Goal: Transaction & Acquisition: Purchase product/service

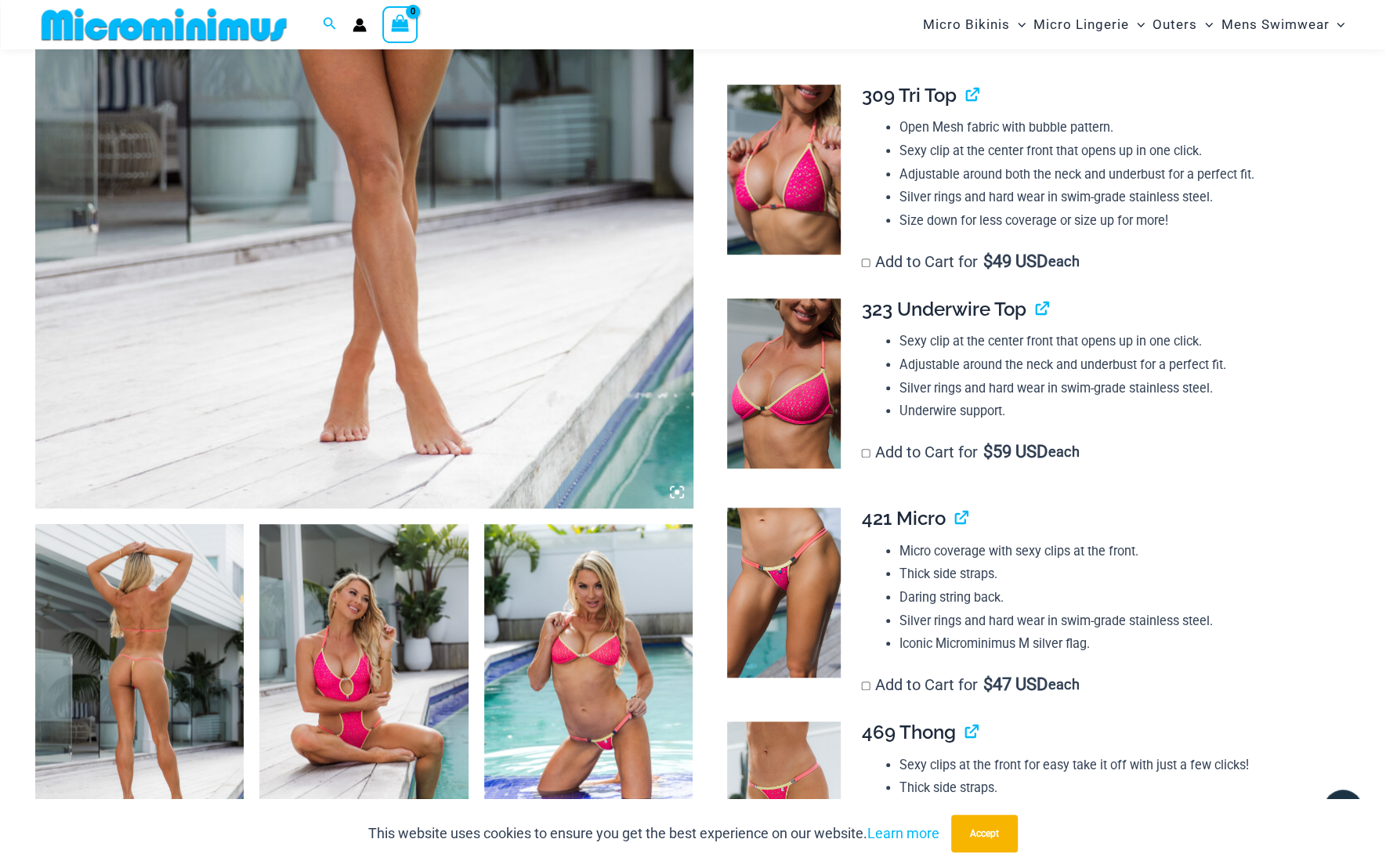
scroll to position [738, 0]
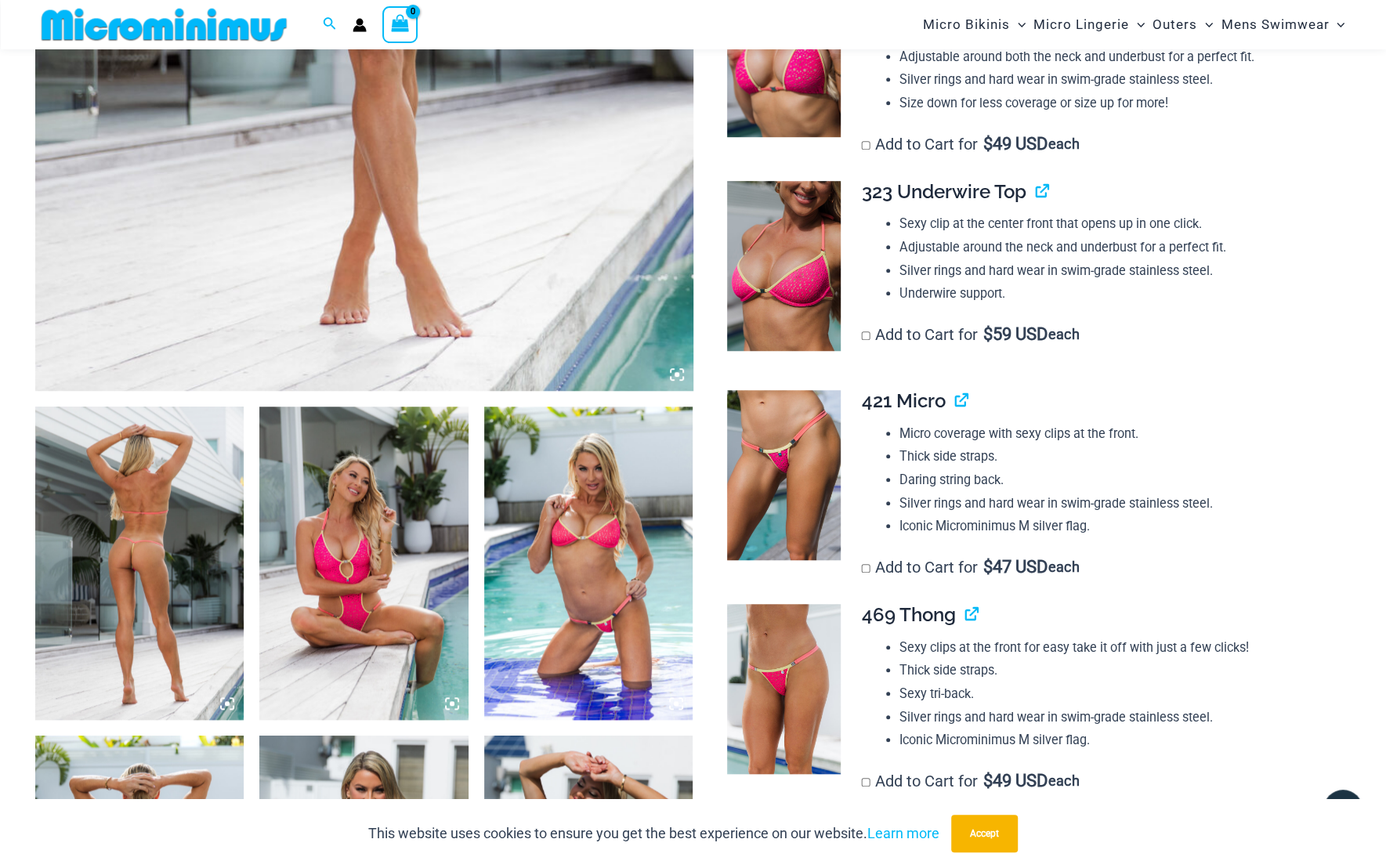
click at [137, 519] on img at bounding box center [140, 564] width 209 height 313
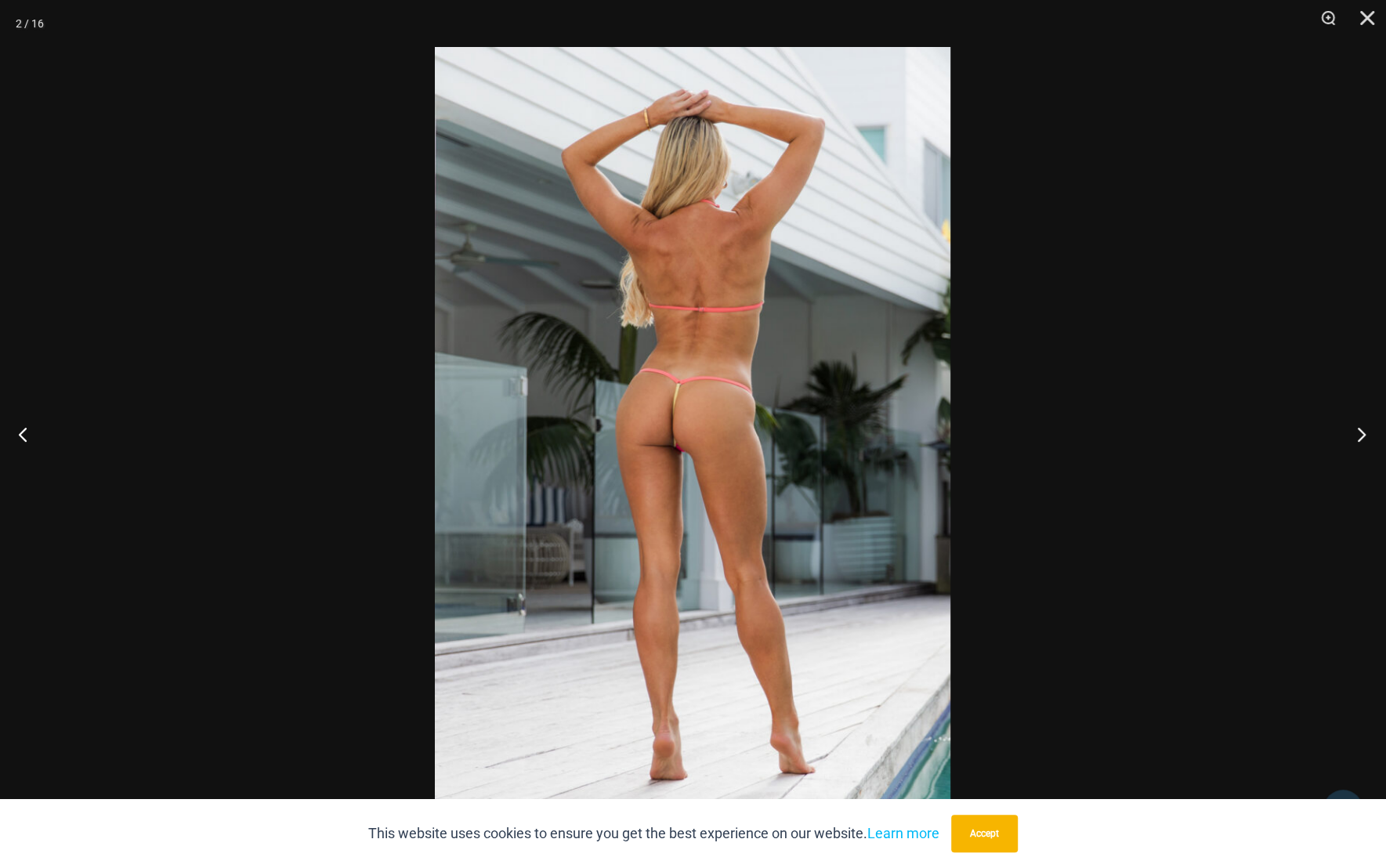
click at [1360, 431] on button "Next" at bounding box center [1357, 433] width 59 height 78
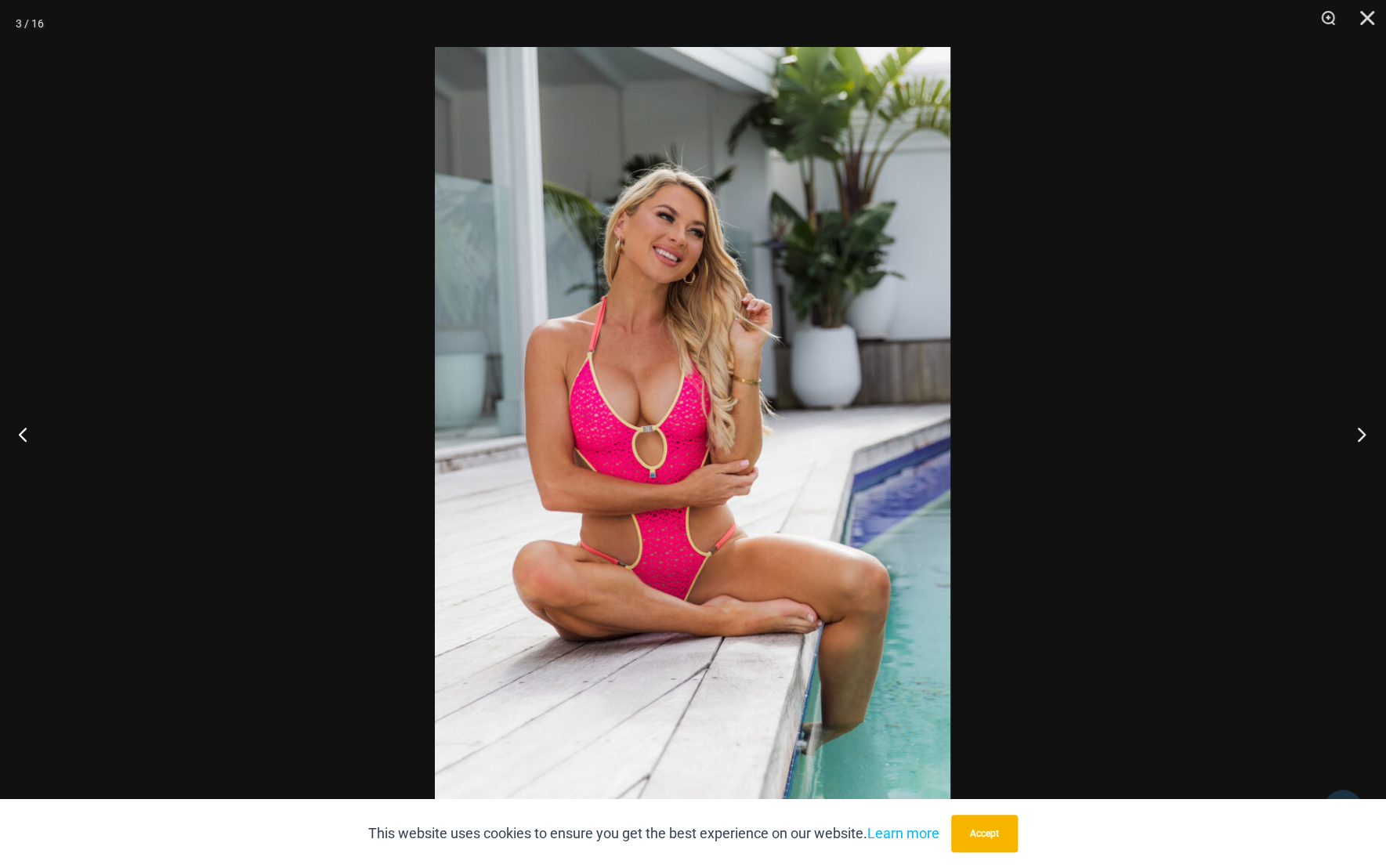
click at [1360, 431] on button "Next" at bounding box center [1357, 433] width 59 height 78
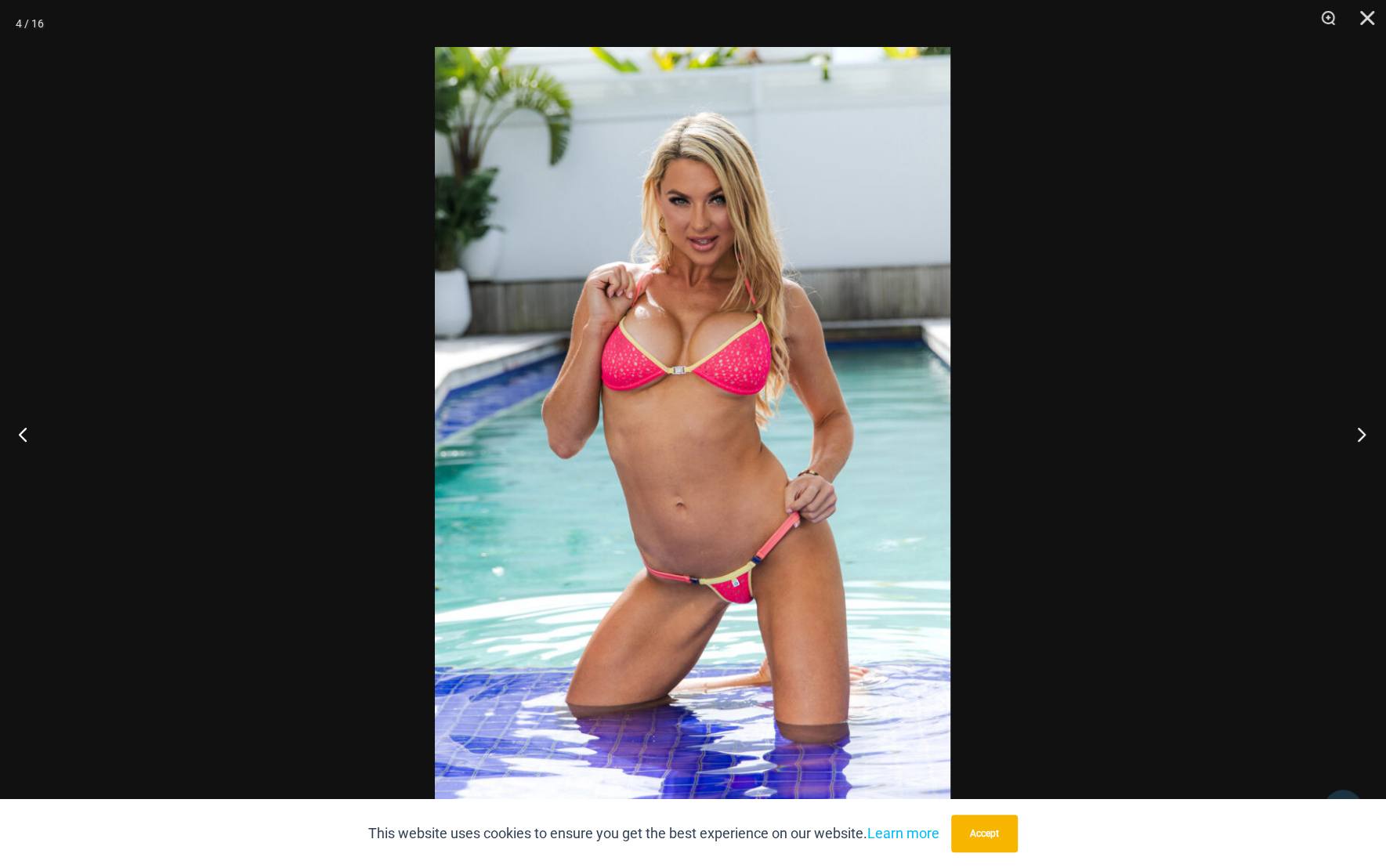
click at [1360, 431] on button "Next" at bounding box center [1357, 433] width 59 height 78
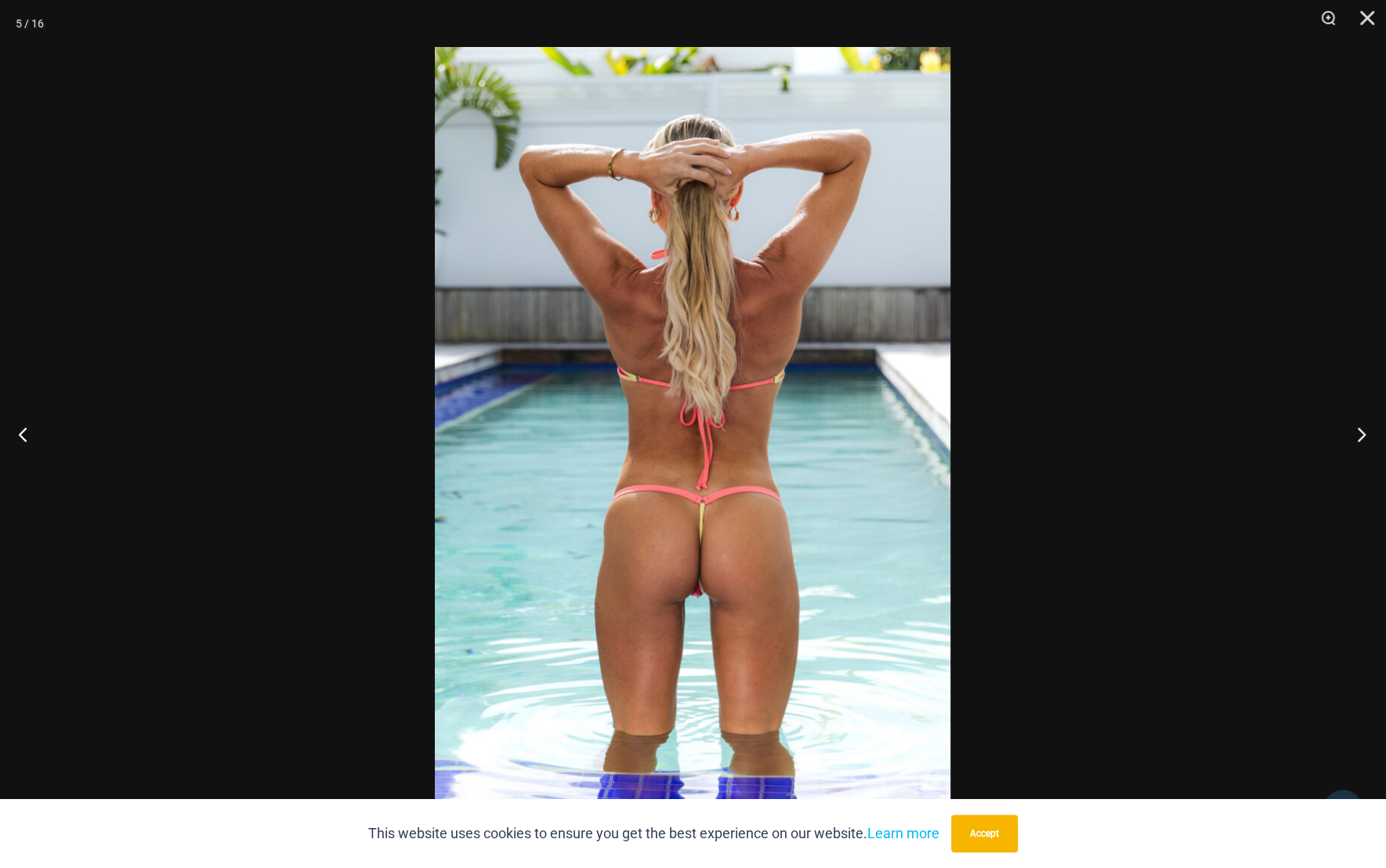
click at [1360, 431] on button "Next" at bounding box center [1357, 433] width 59 height 78
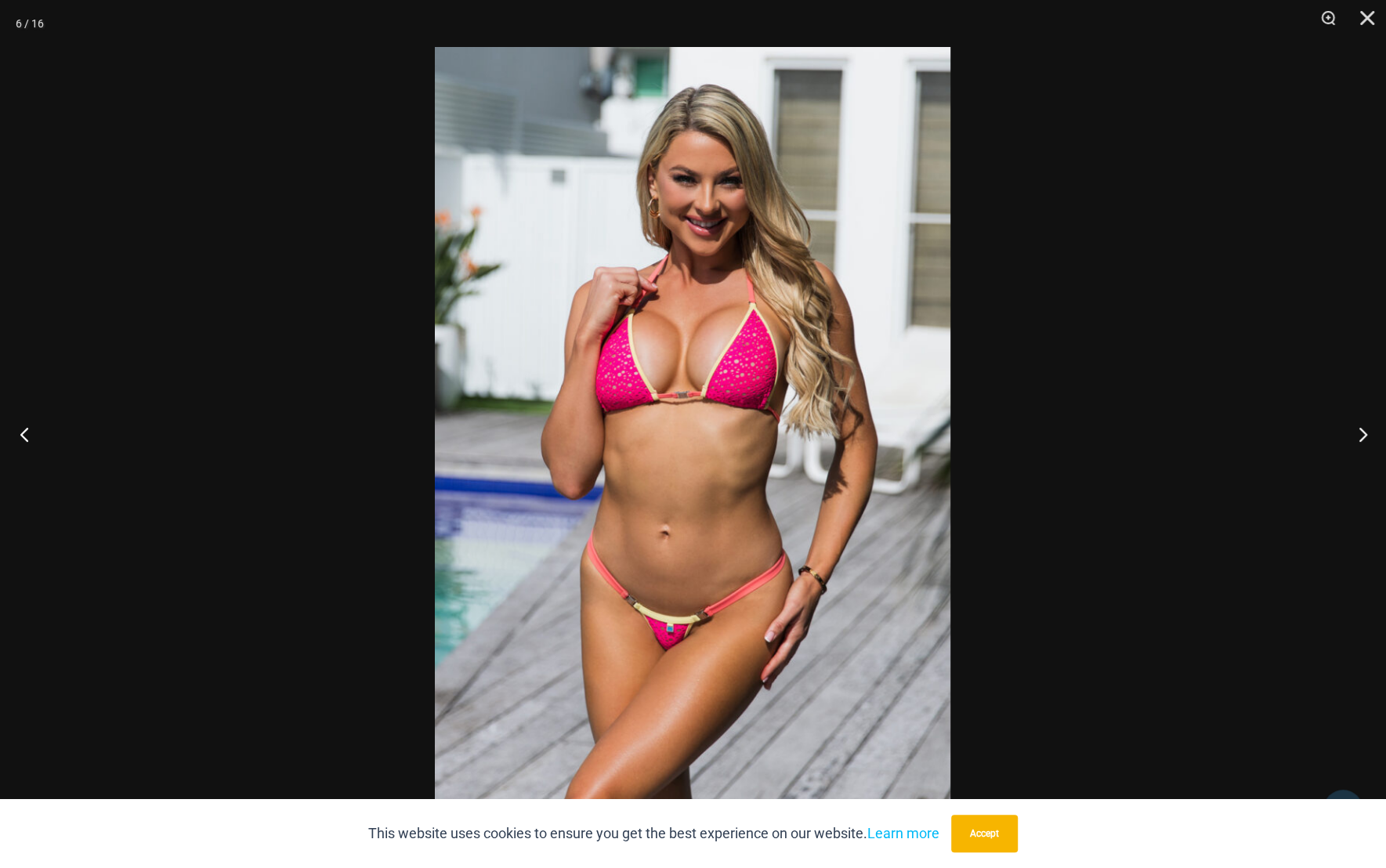
click at [19, 434] on button "Previous" at bounding box center [30, 433] width 59 height 78
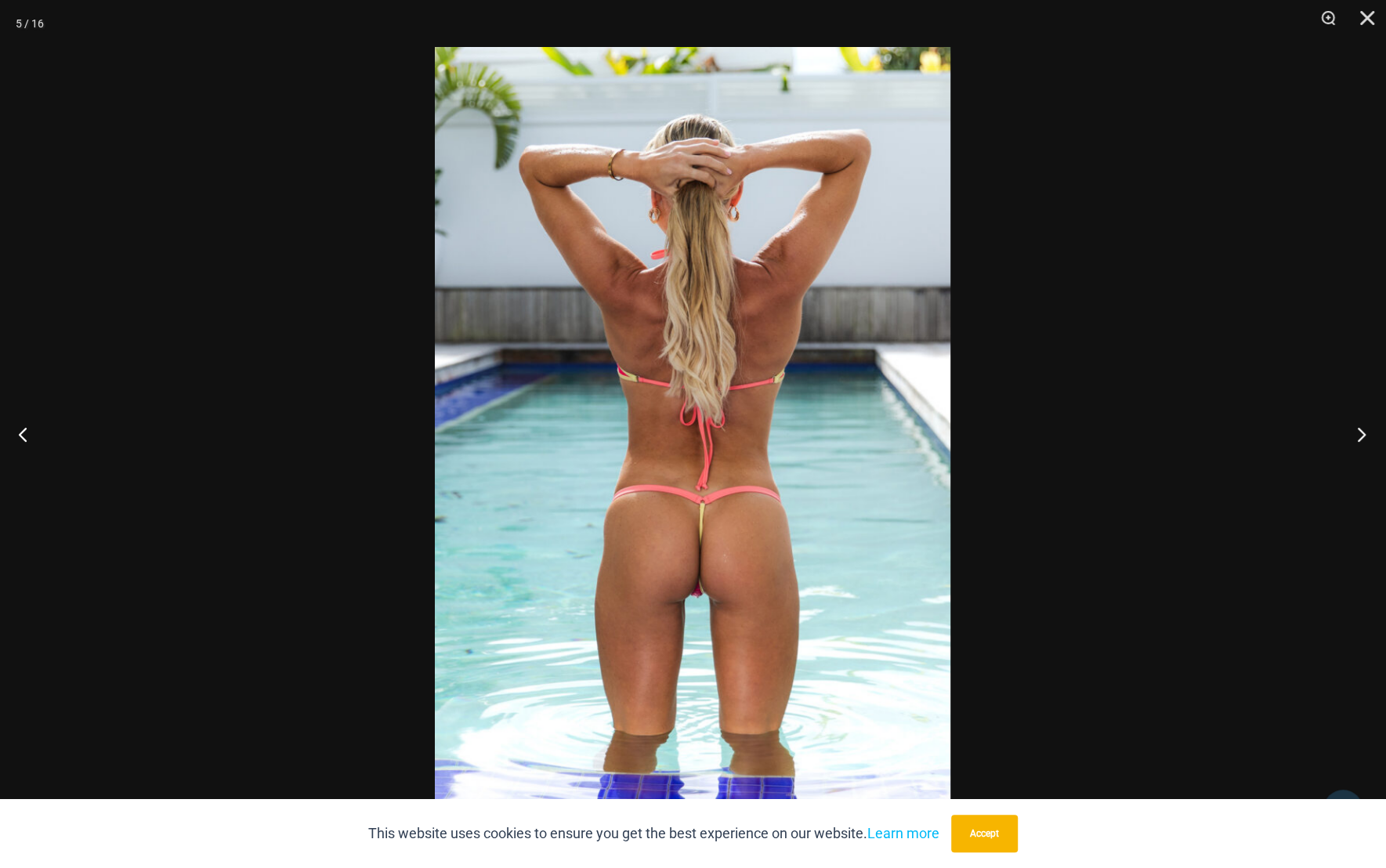
click at [1361, 434] on button "Next" at bounding box center [1357, 433] width 59 height 78
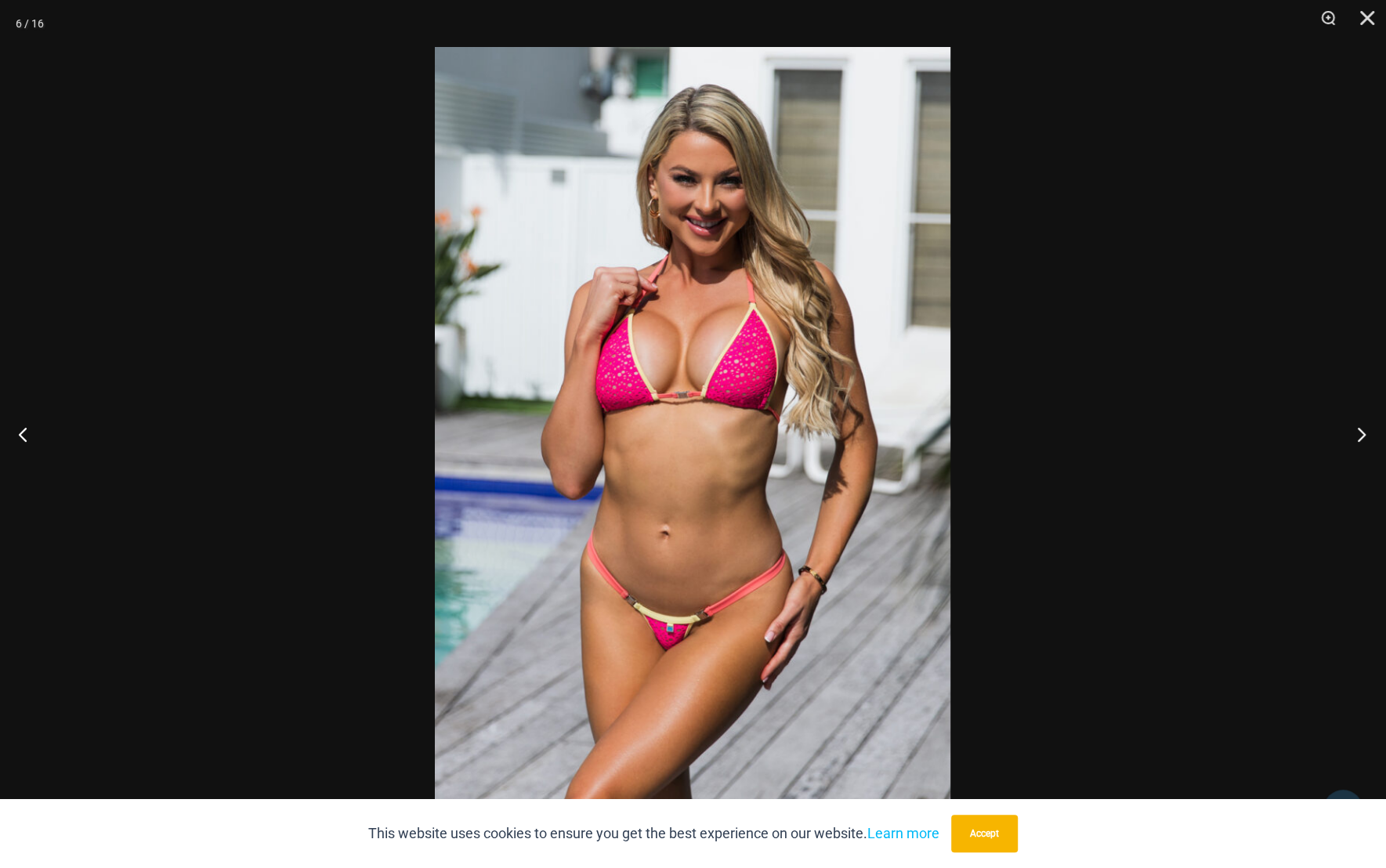
click at [1361, 434] on button "Next" at bounding box center [1357, 433] width 59 height 78
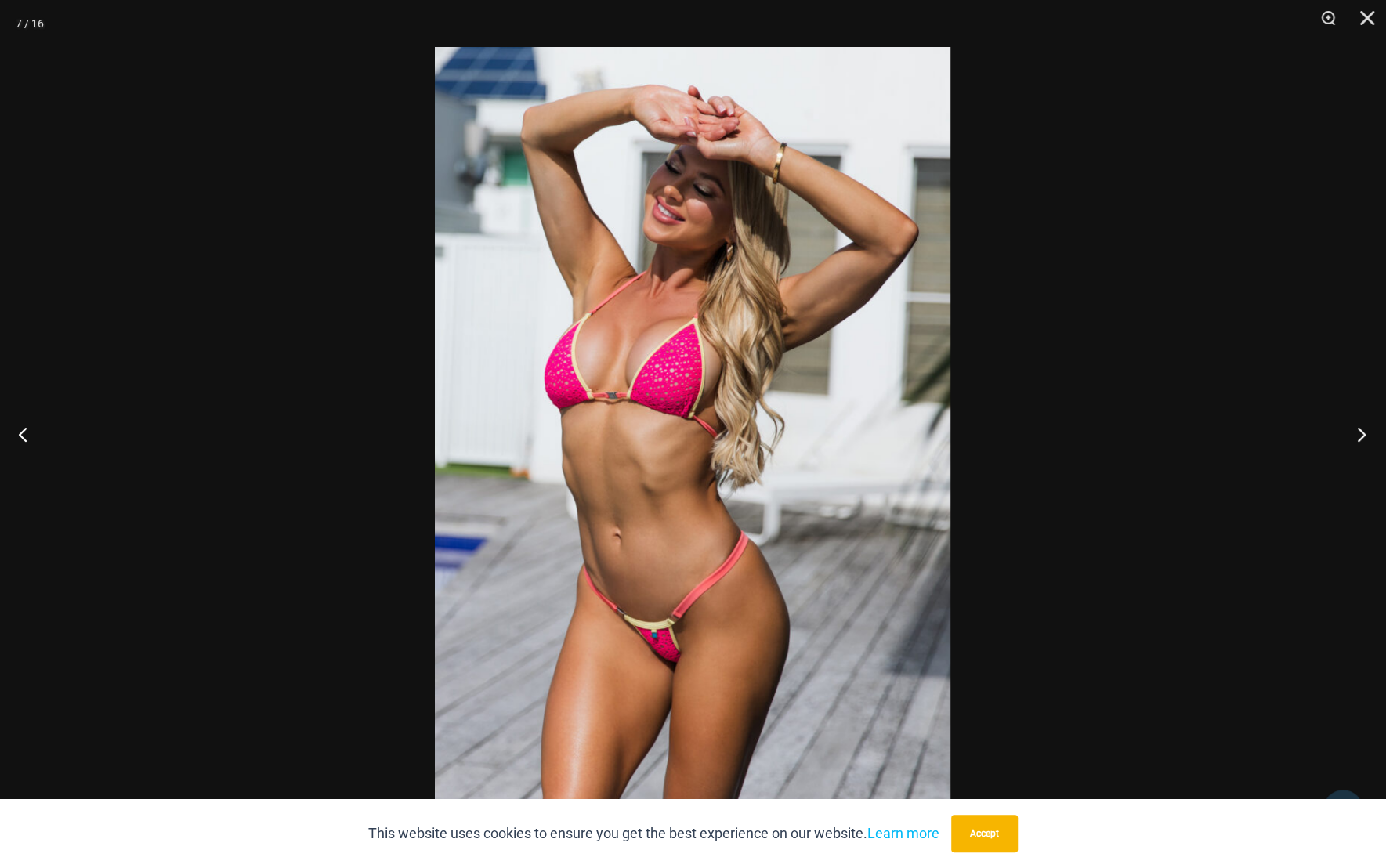
click at [1361, 434] on button "Next" at bounding box center [1357, 433] width 59 height 78
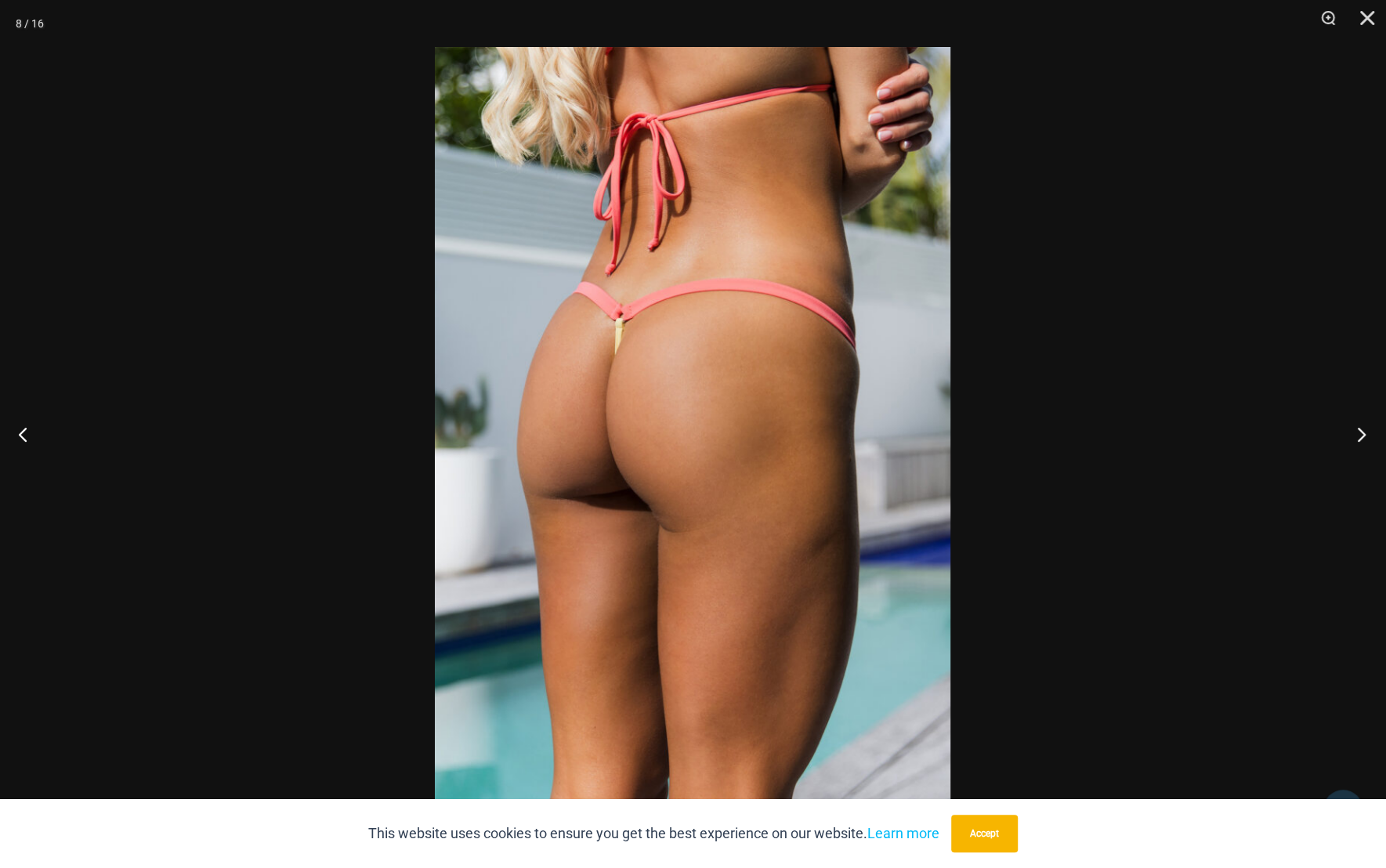
click at [1361, 434] on button "Next" at bounding box center [1357, 433] width 59 height 78
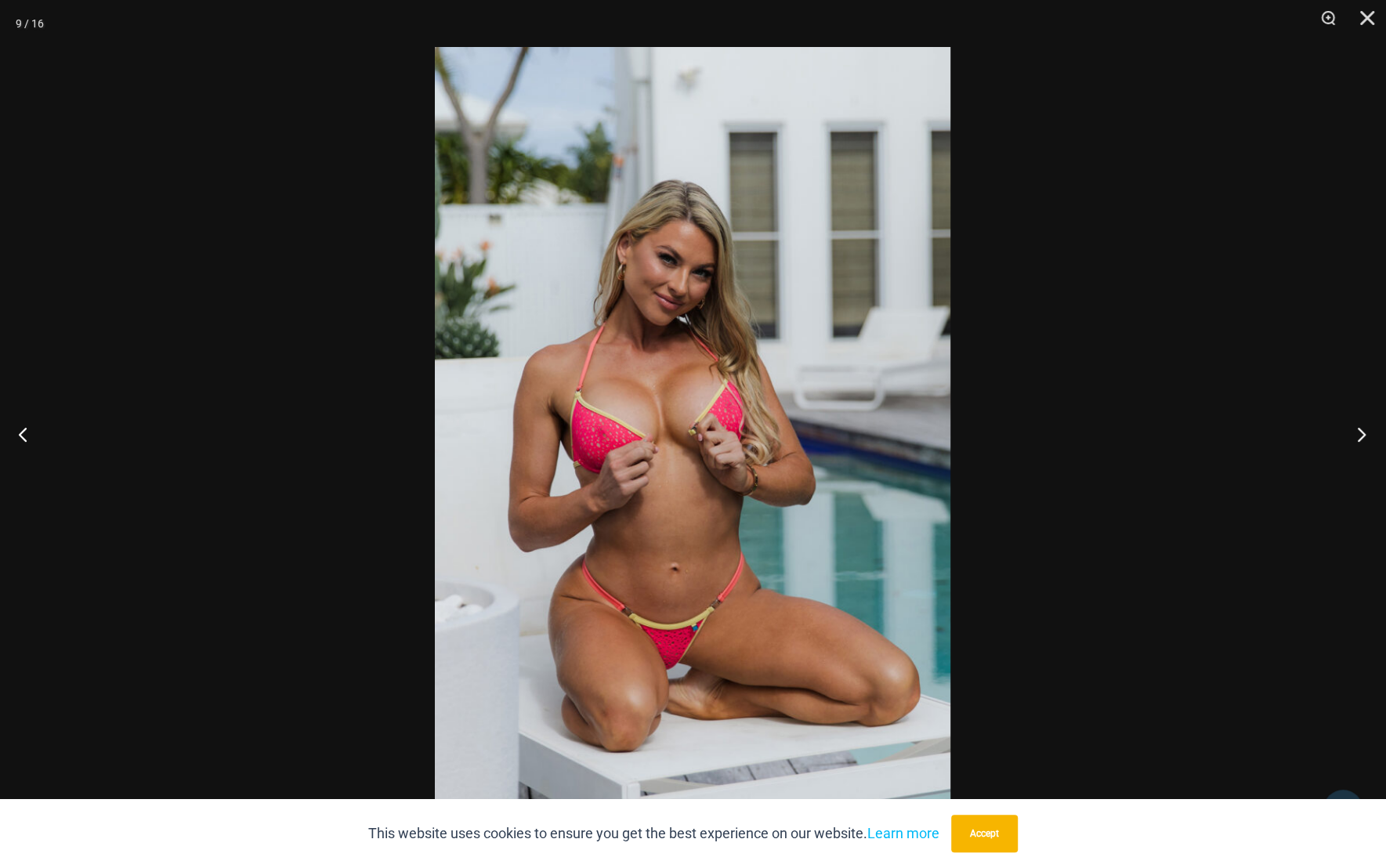
click at [1361, 434] on button "Next" at bounding box center [1357, 433] width 59 height 78
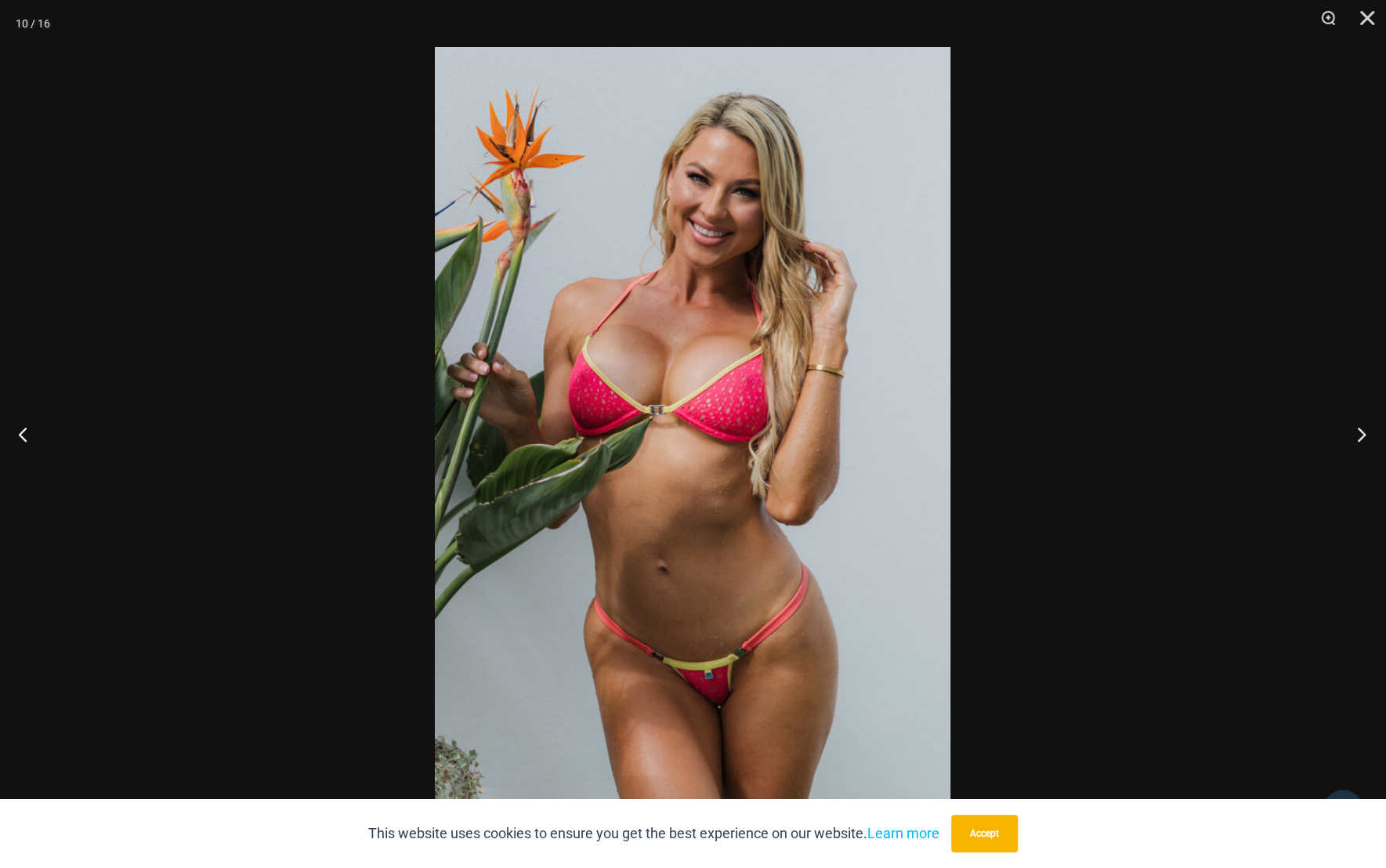
click at [1361, 434] on button "Next" at bounding box center [1357, 433] width 59 height 78
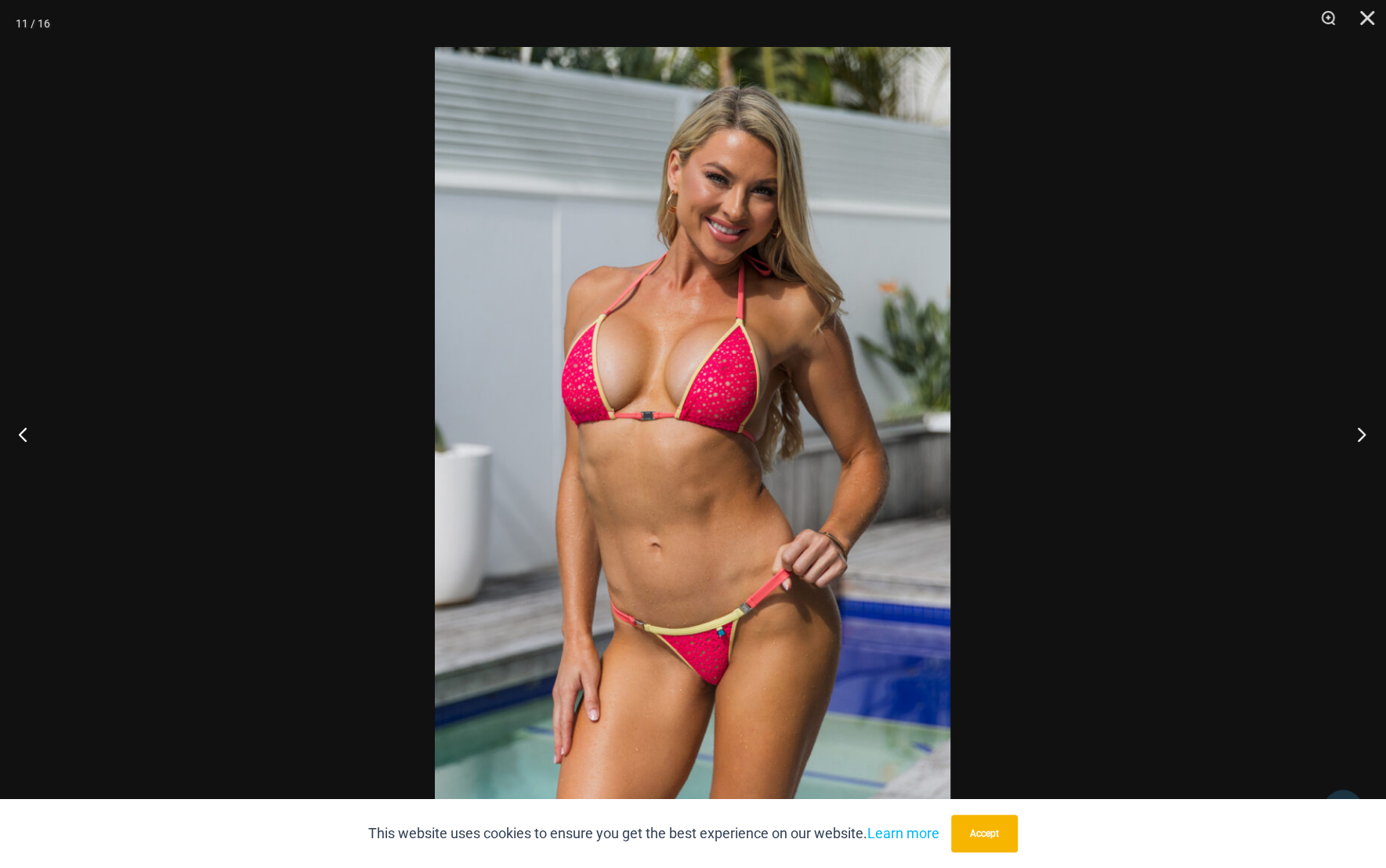
click at [1361, 434] on button "Next" at bounding box center [1357, 433] width 59 height 78
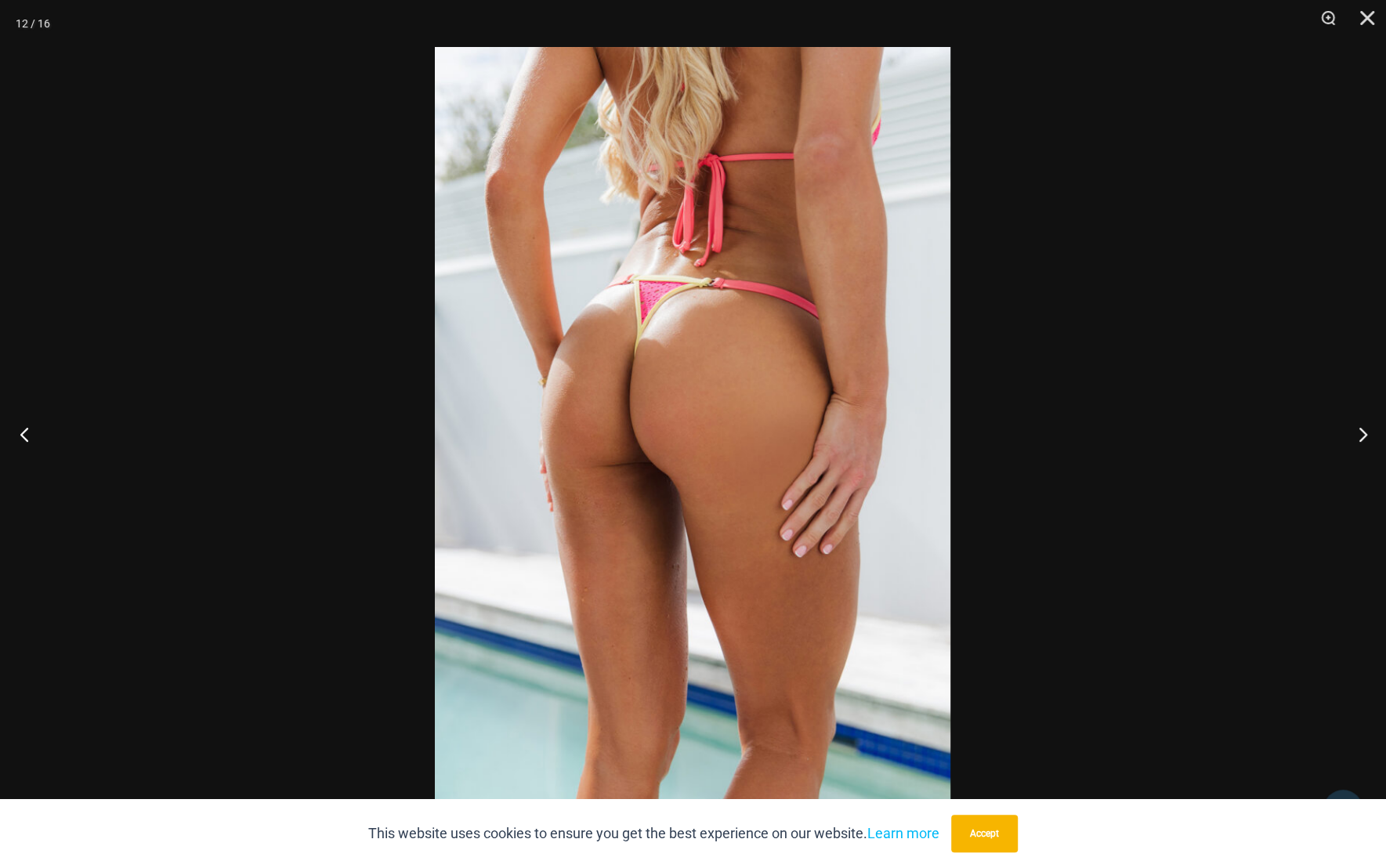
click at [26, 433] on button "Previous" at bounding box center [30, 433] width 59 height 78
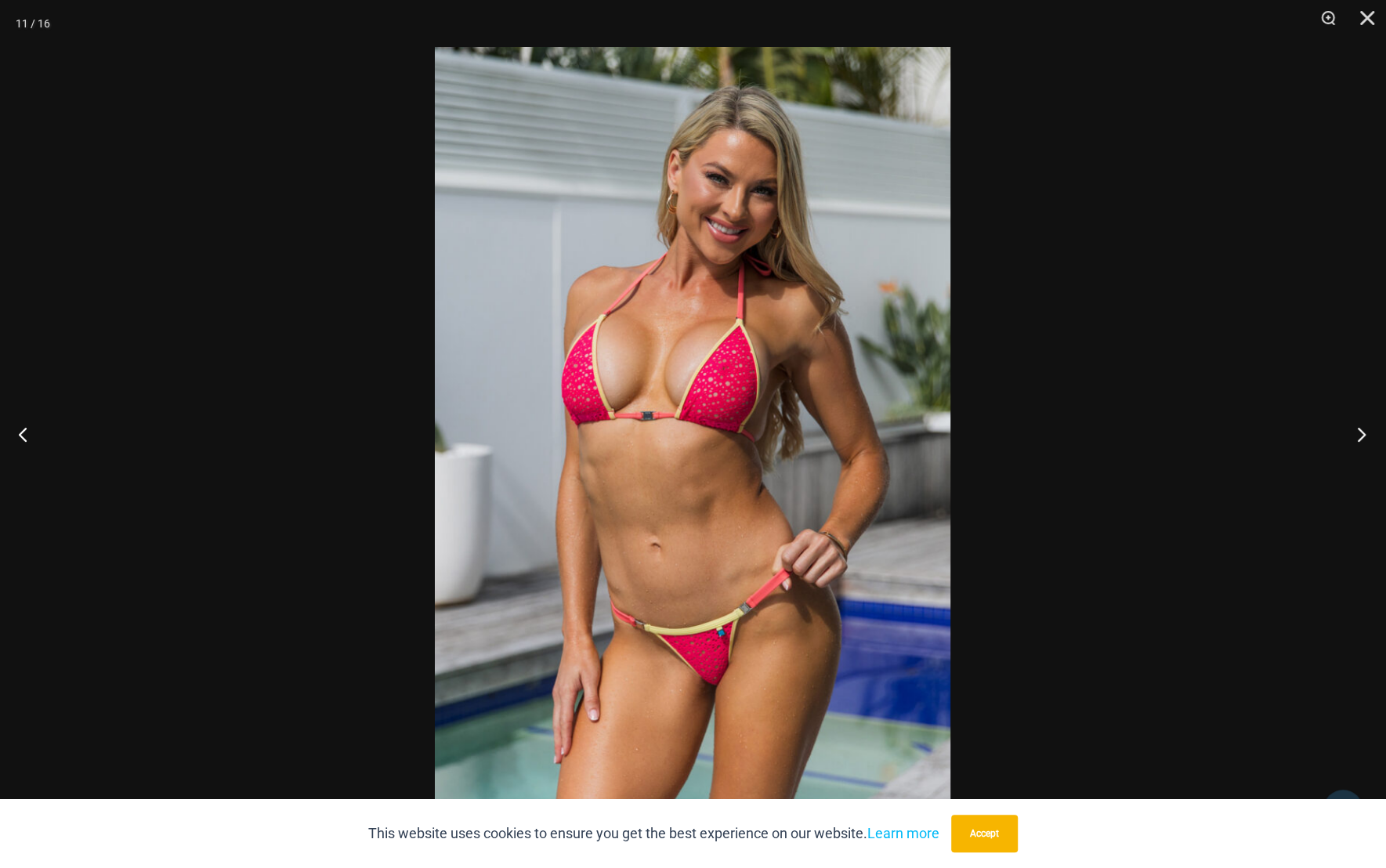
click at [1354, 429] on button "Next" at bounding box center [1357, 433] width 59 height 78
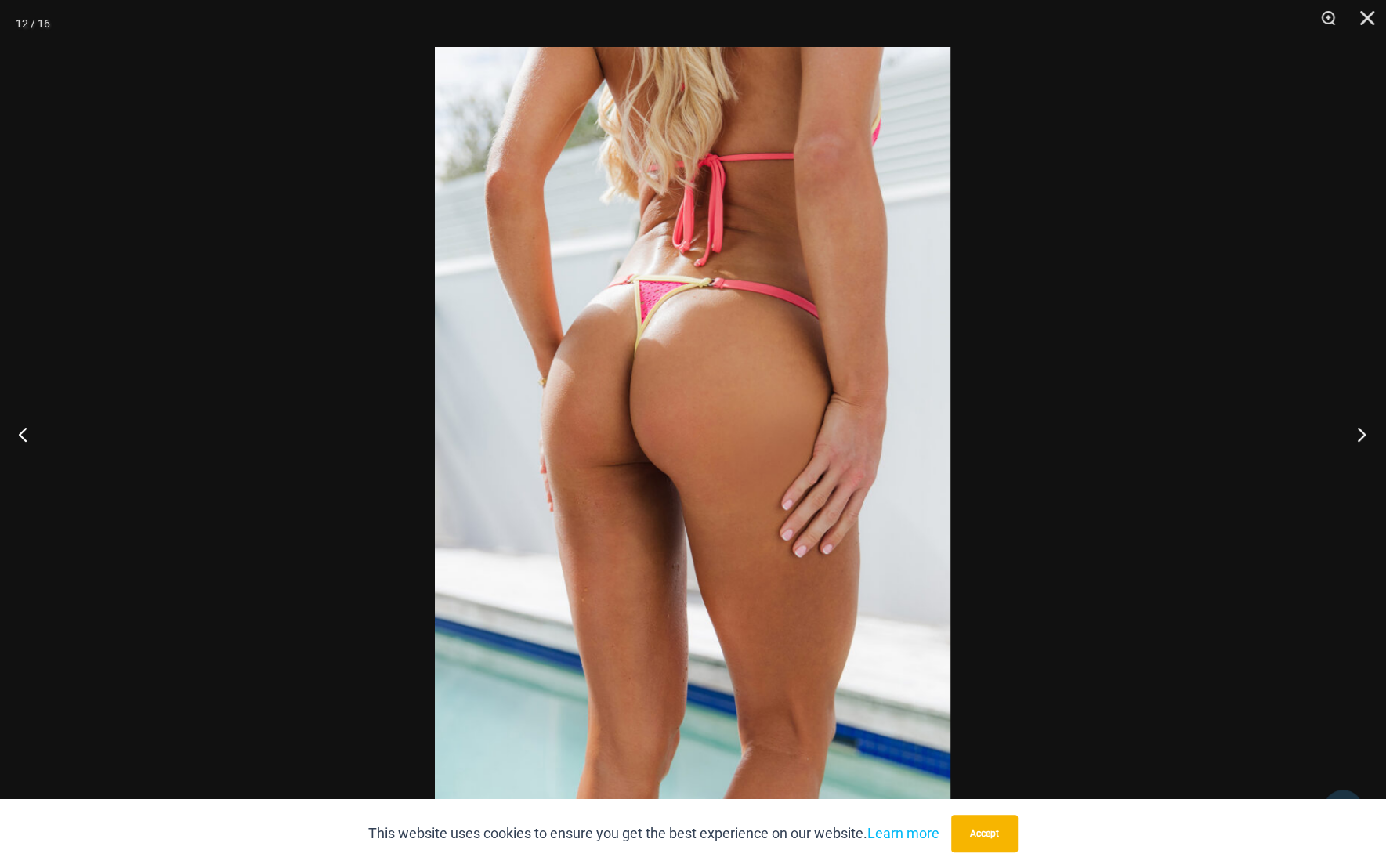
click at [1354, 429] on button "Next" at bounding box center [1357, 433] width 59 height 78
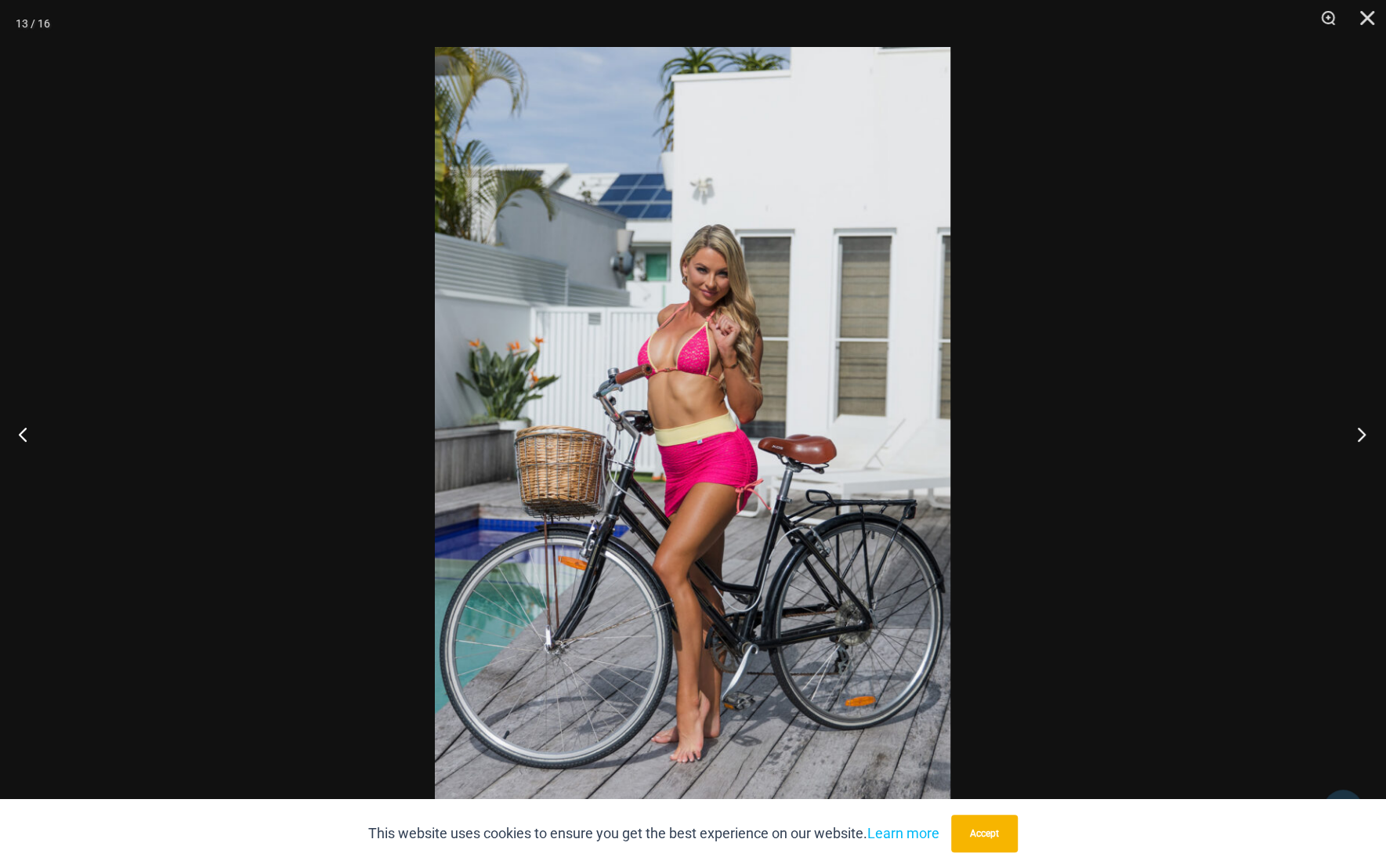
click at [1354, 429] on button "Next" at bounding box center [1357, 433] width 59 height 78
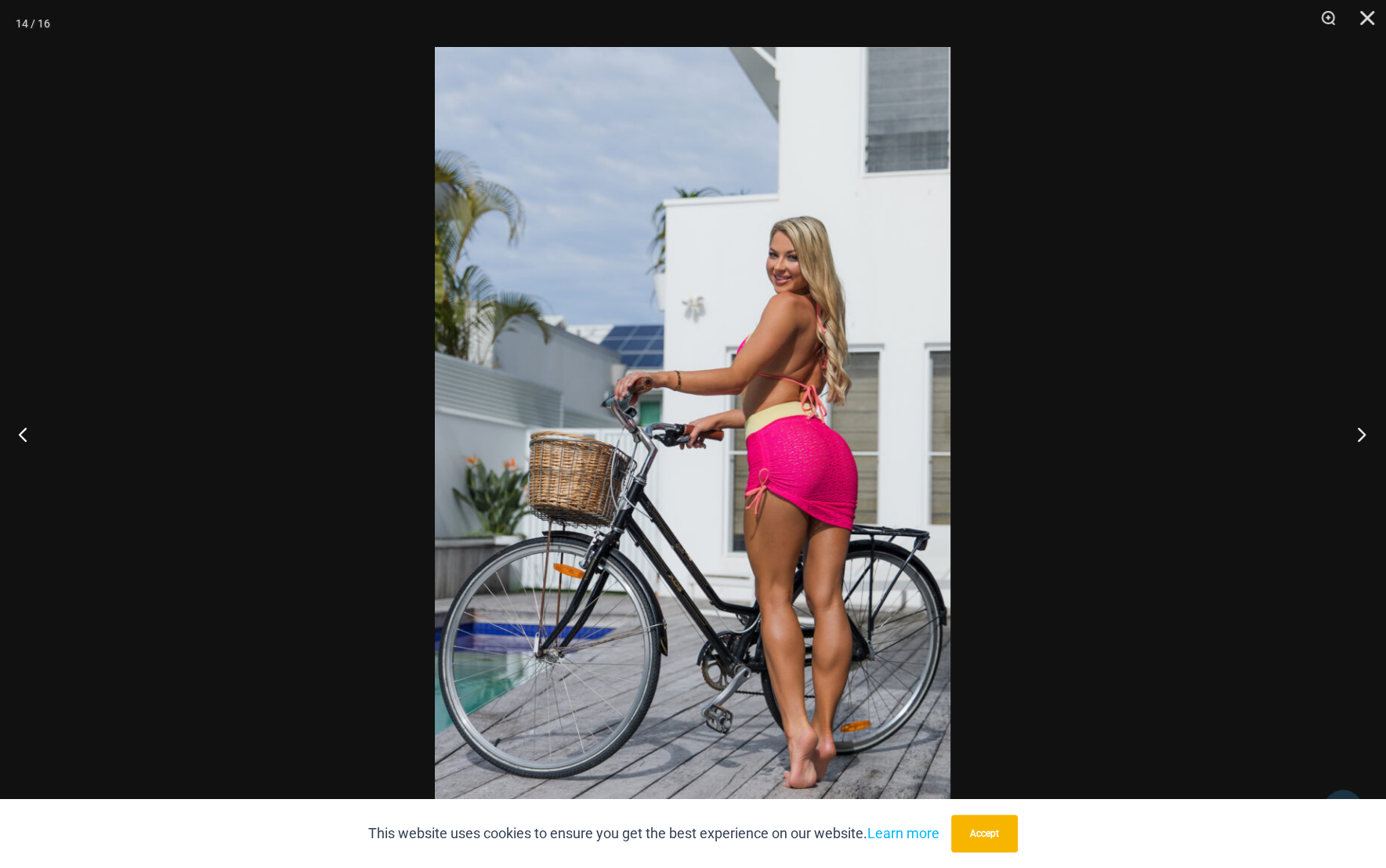
click at [1354, 429] on button "Next" at bounding box center [1357, 433] width 59 height 78
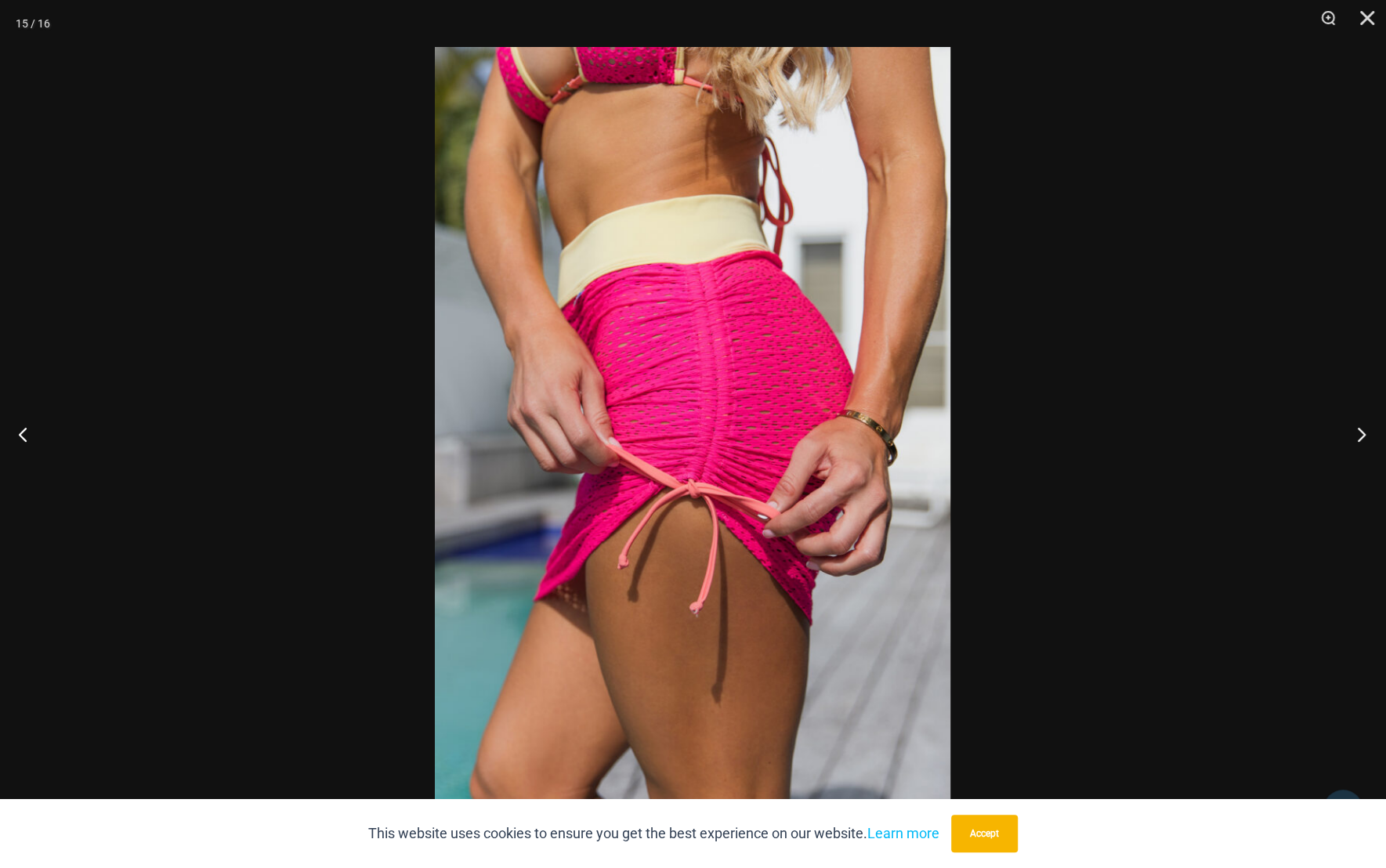
click at [1354, 429] on button "Next" at bounding box center [1357, 433] width 59 height 78
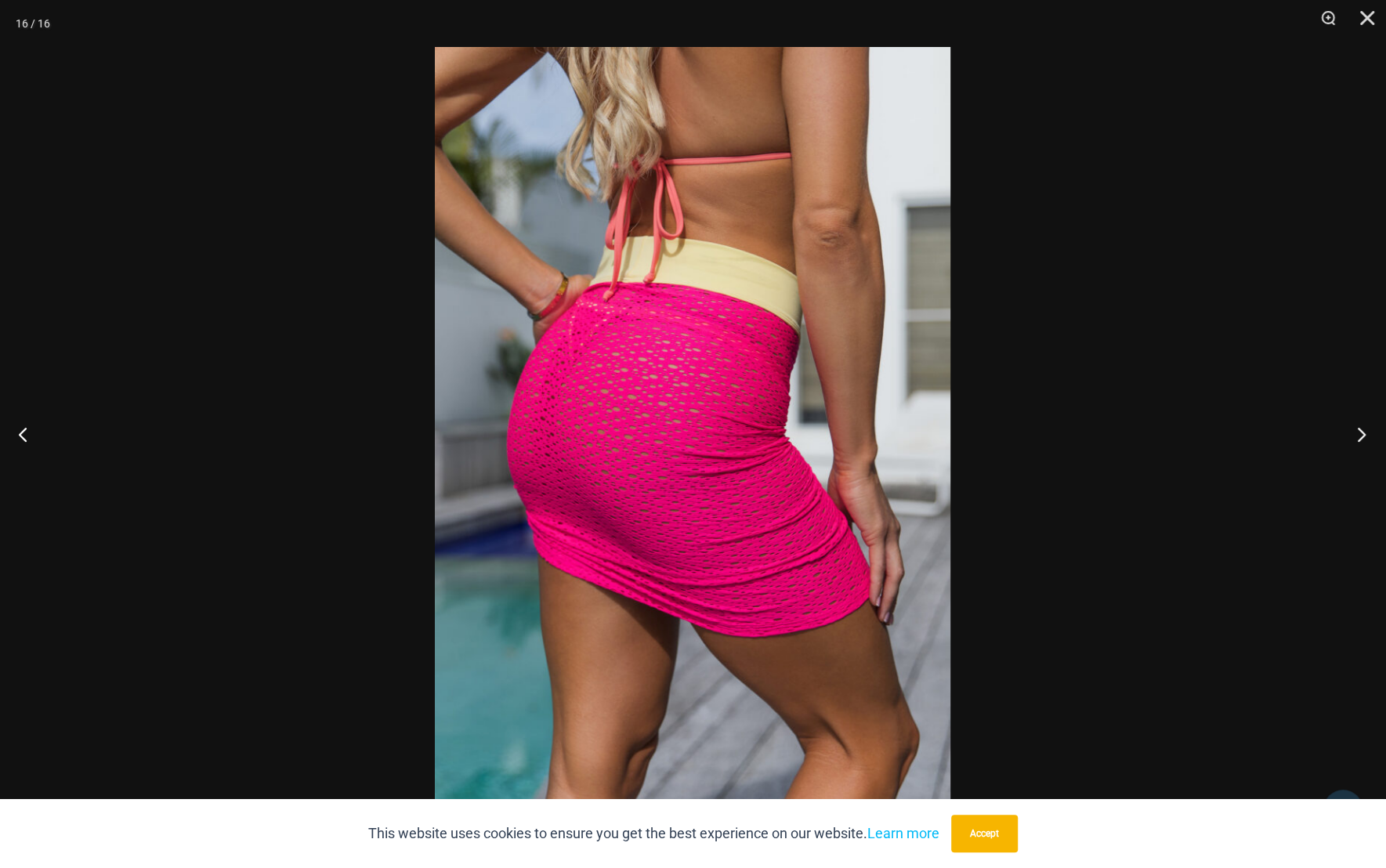
click at [1354, 429] on button "Next" at bounding box center [1357, 433] width 59 height 78
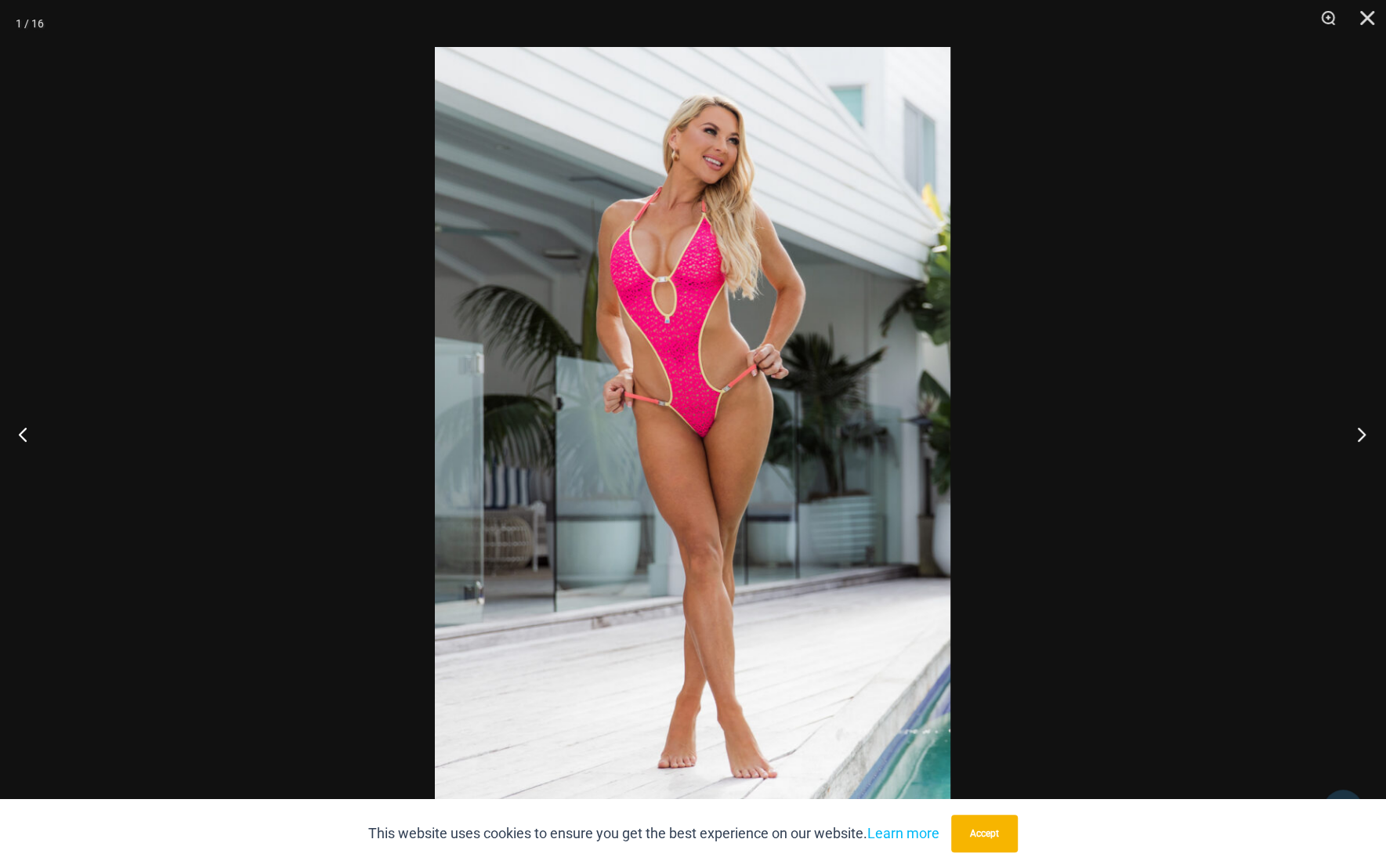
click at [1354, 429] on button "Next" at bounding box center [1357, 433] width 59 height 78
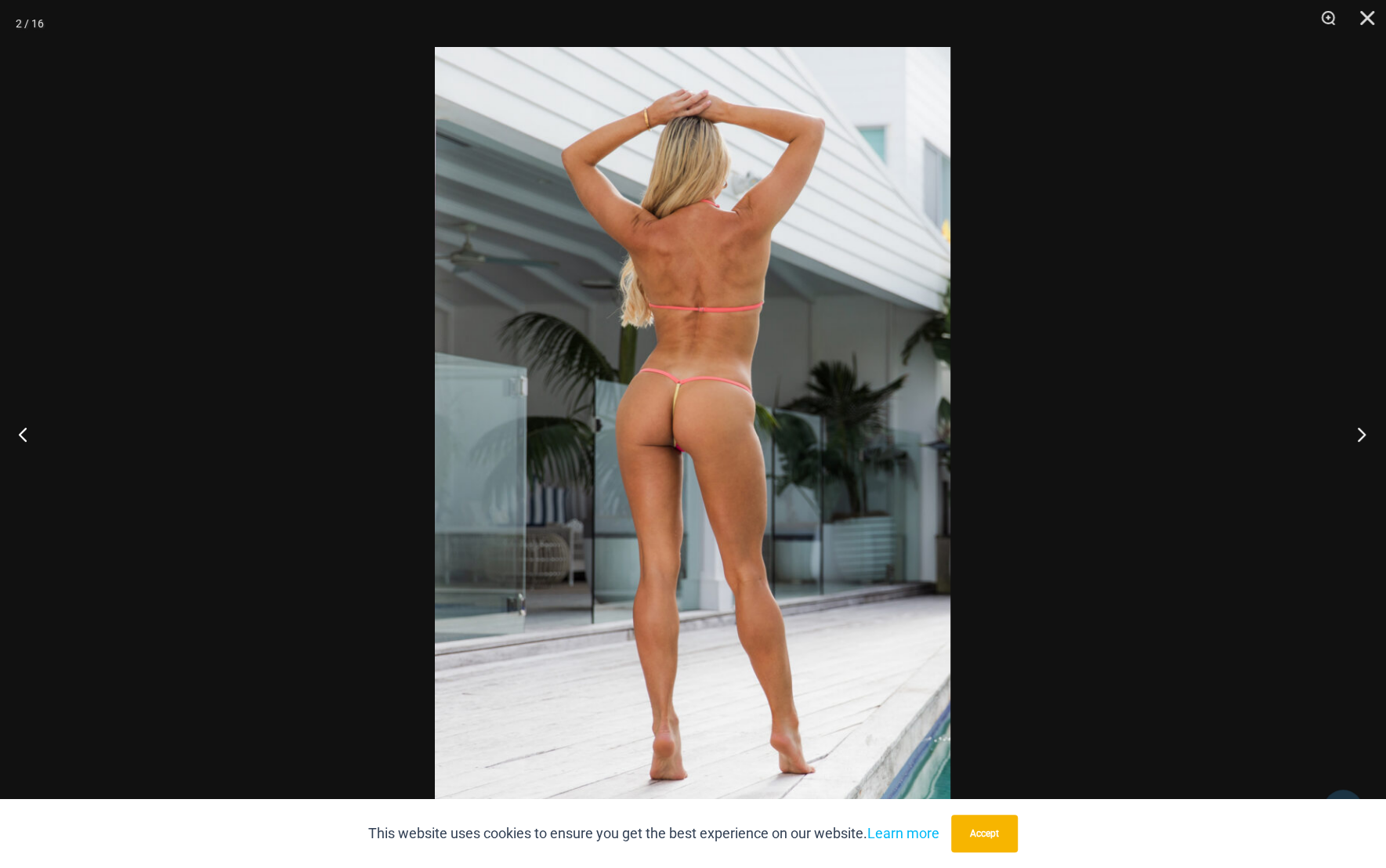
click at [1354, 429] on button "Next" at bounding box center [1357, 433] width 59 height 78
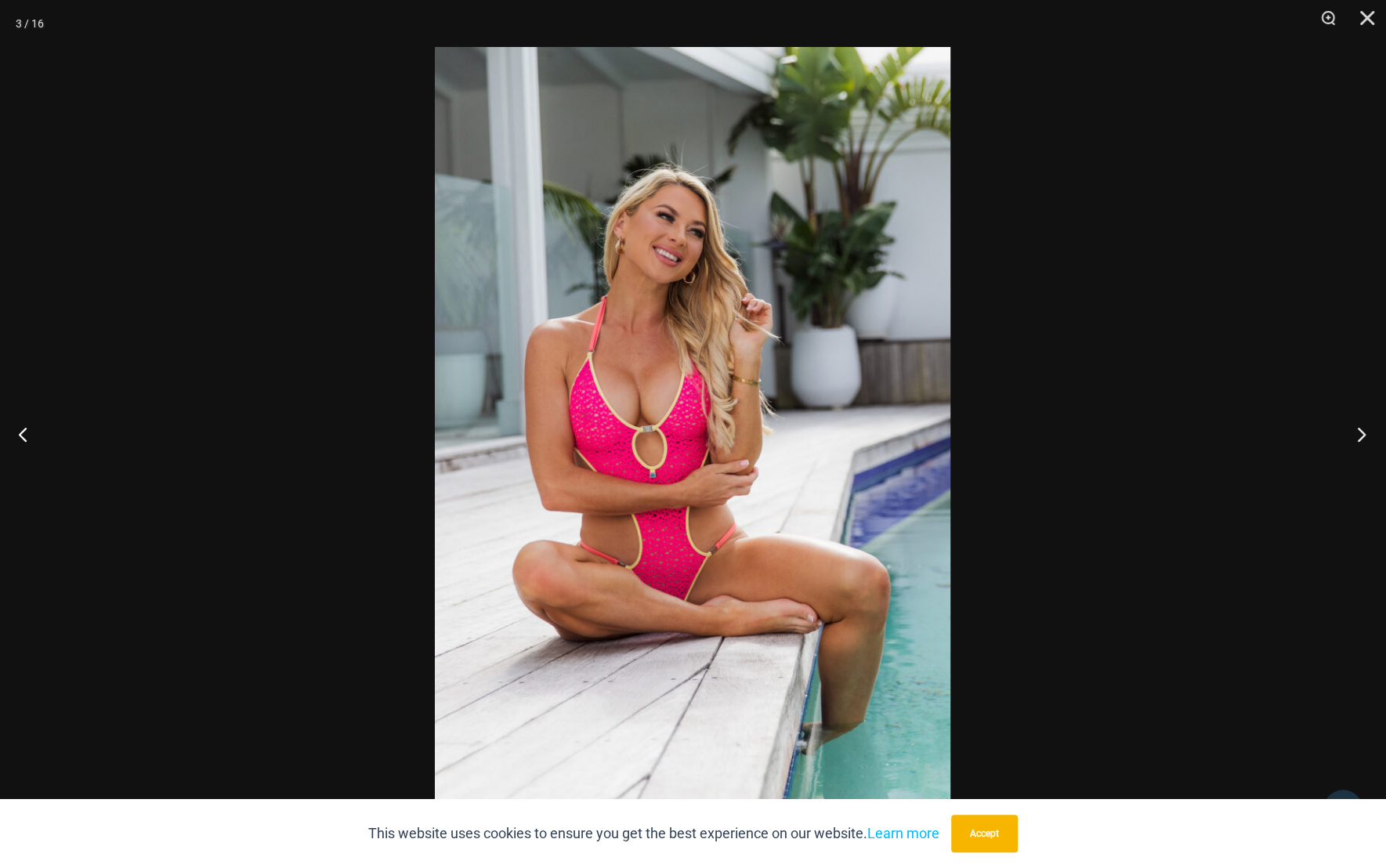
click at [1354, 429] on button "Next" at bounding box center [1357, 433] width 59 height 78
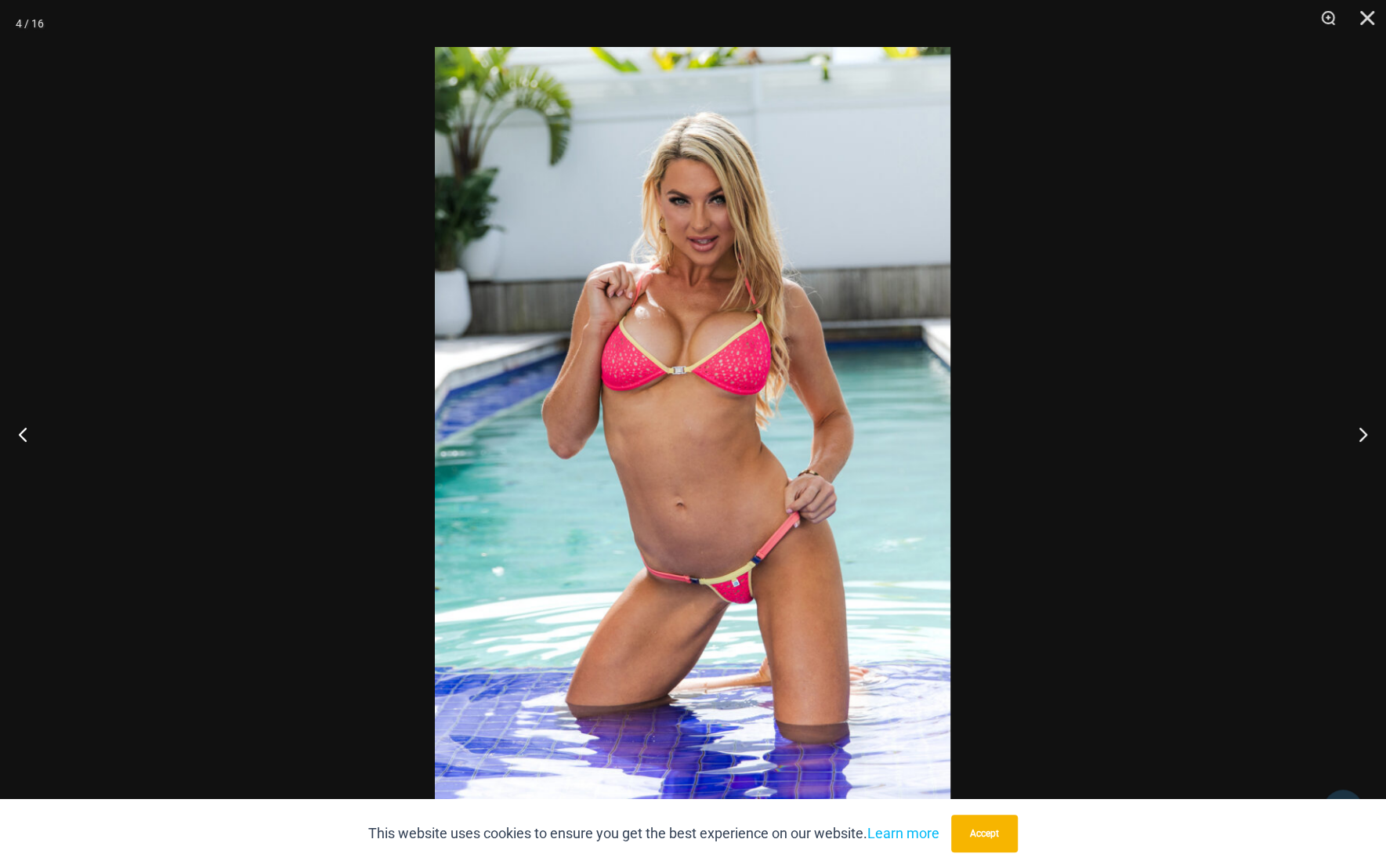
click at [752, 587] on img at bounding box center [693, 433] width 515 height 773
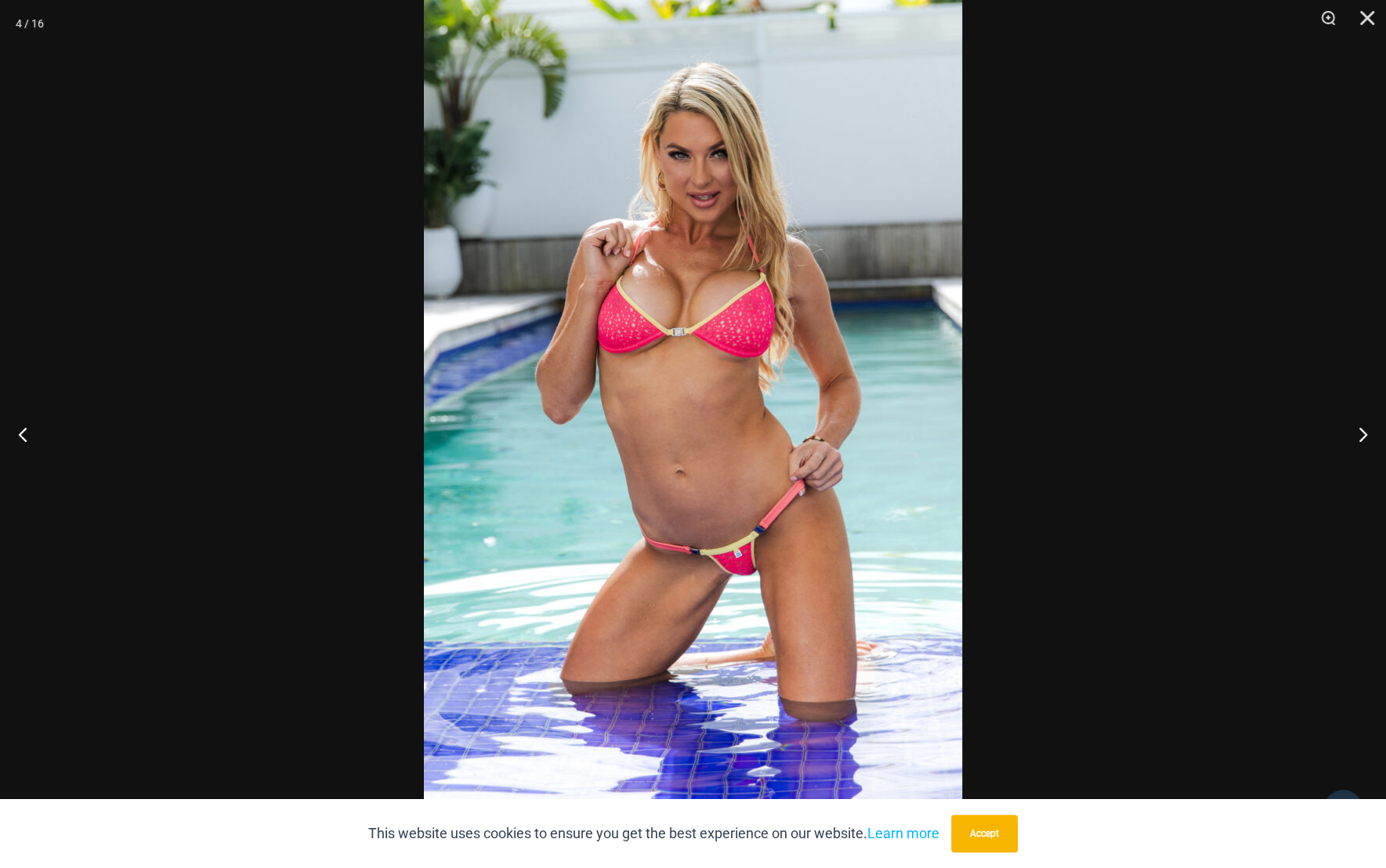
click at [743, 464] on img at bounding box center [693, 397] width 538 height 806
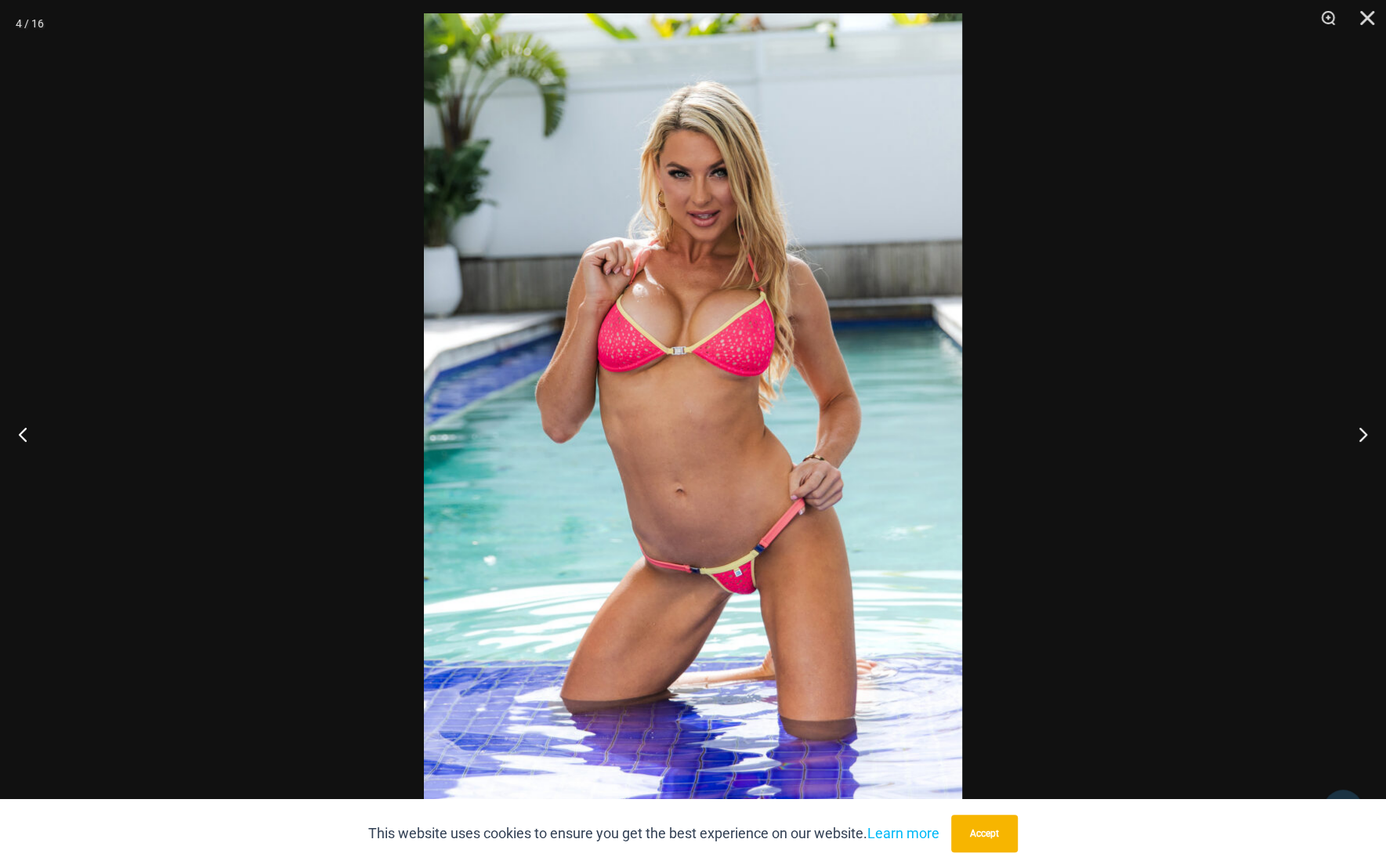
click at [743, 538] on img at bounding box center [693, 416] width 538 height 806
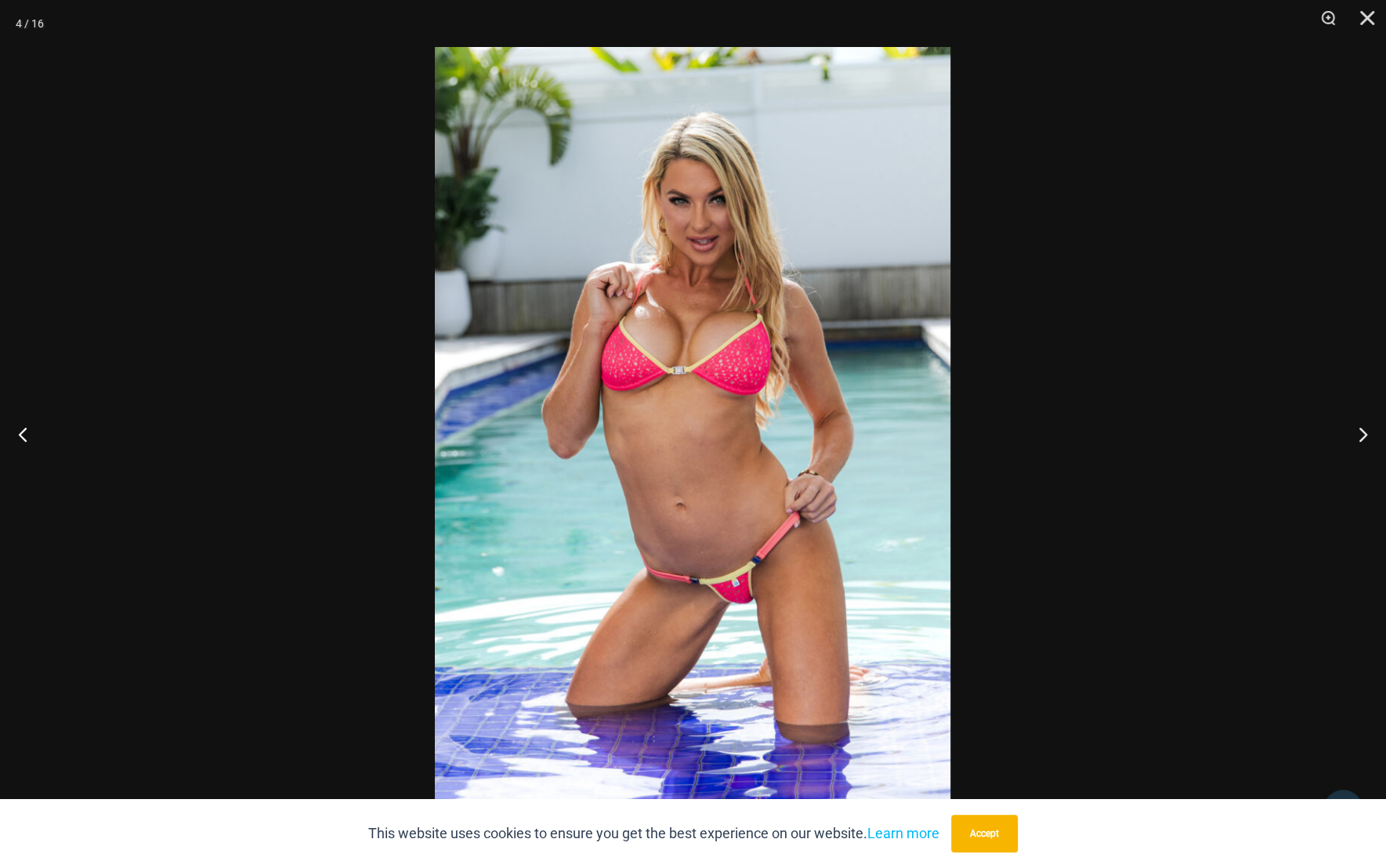
click at [743, 538] on img at bounding box center [693, 433] width 515 height 773
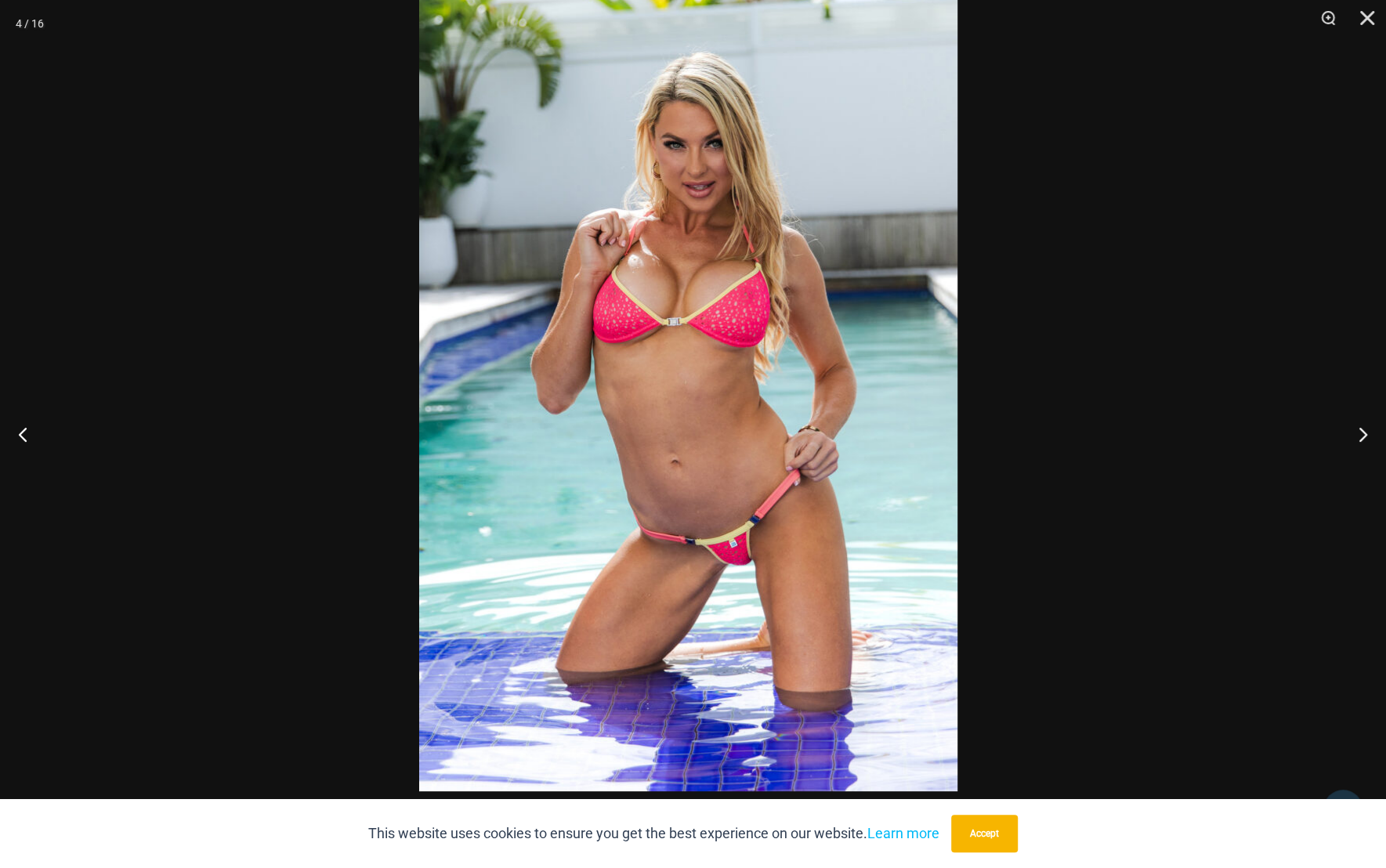
click at [725, 409] on img at bounding box center [688, 387] width 538 height 806
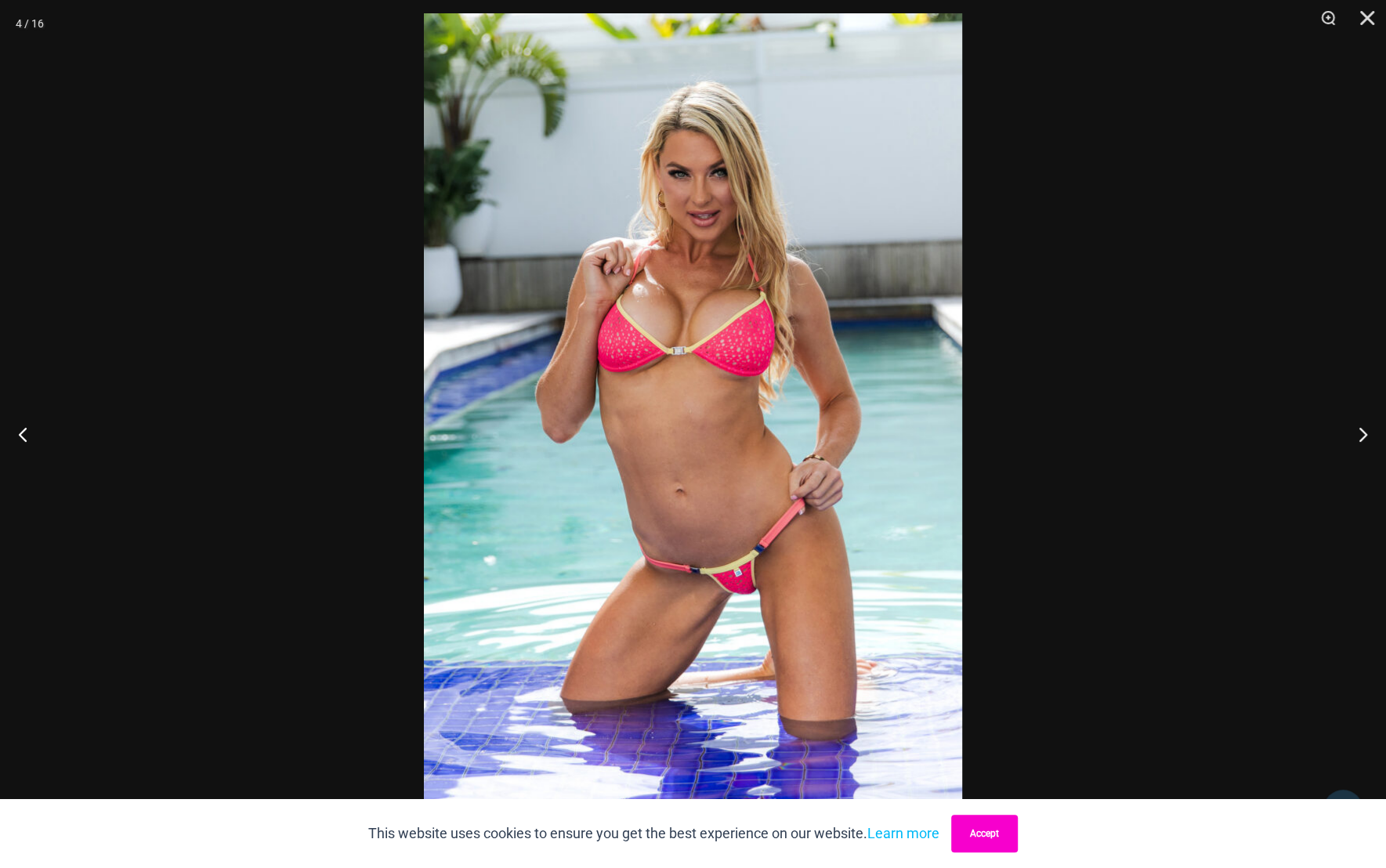
click at [981, 824] on button "Accept" at bounding box center [984, 834] width 66 height 38
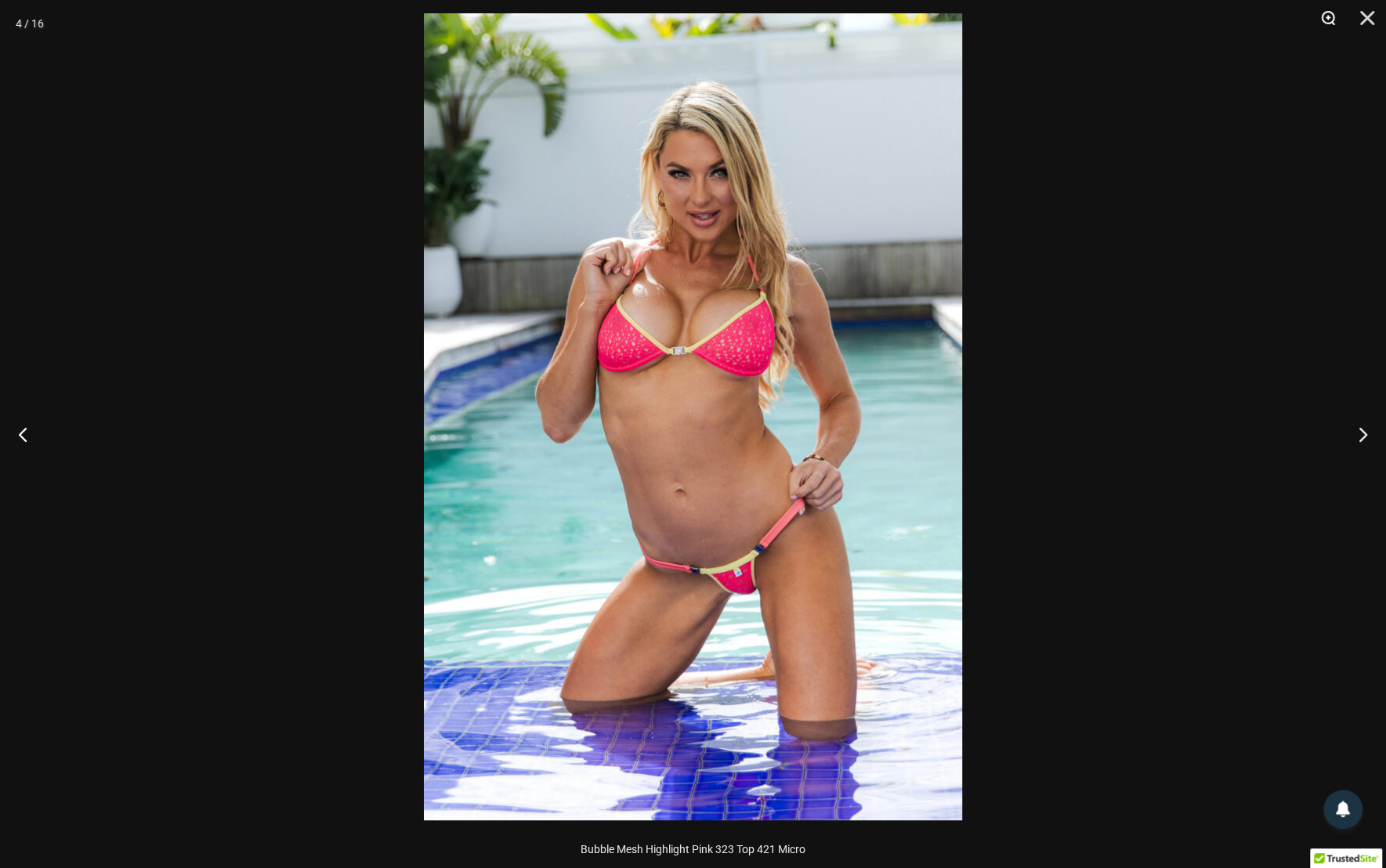
click at [1328, 13] on button "Zoom" at bounding box center [1323, 23] width 39 height 47
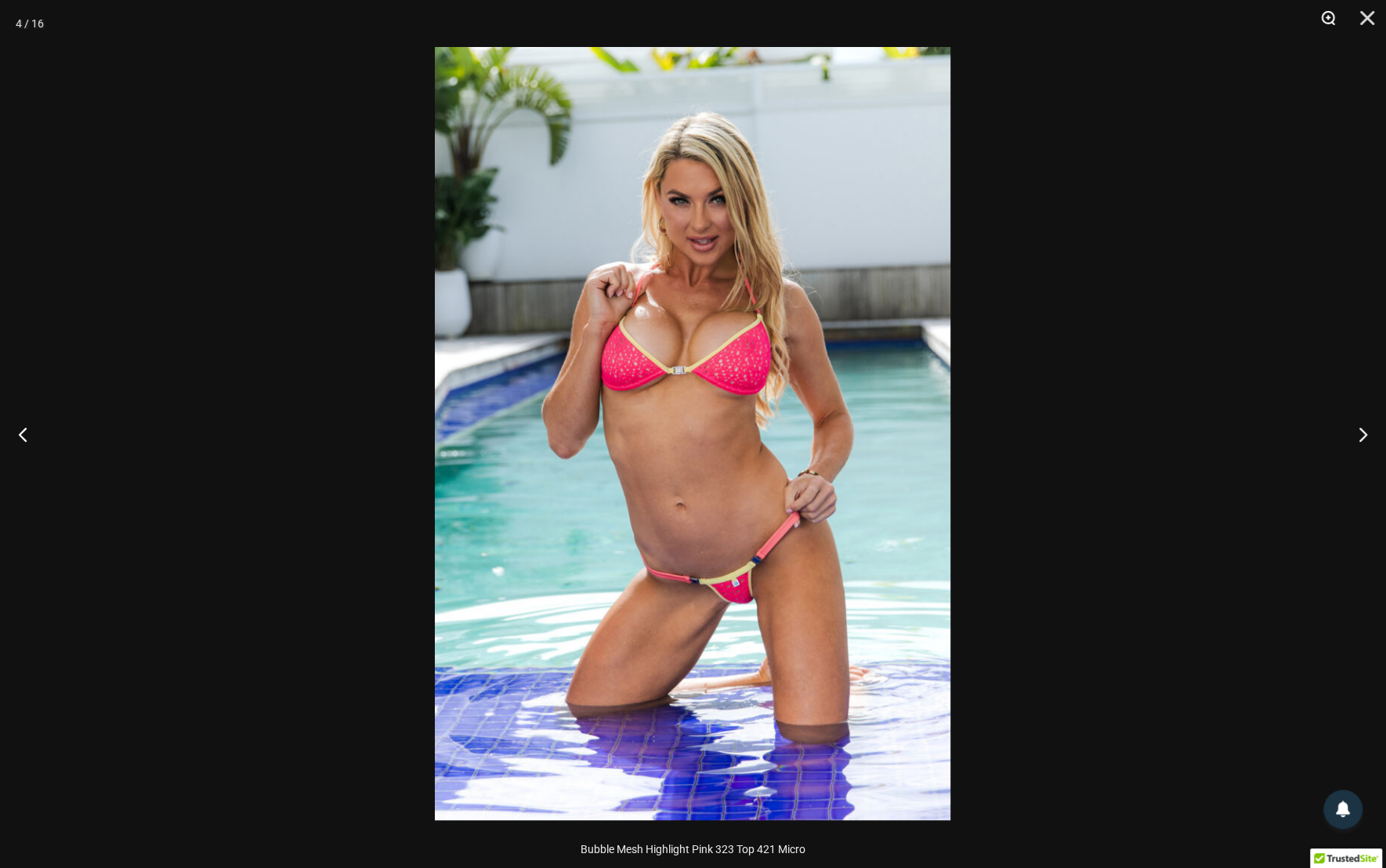
click at [1328, 13] on button "Zoom" at bounding box center [1323, 23] width 39 height 47
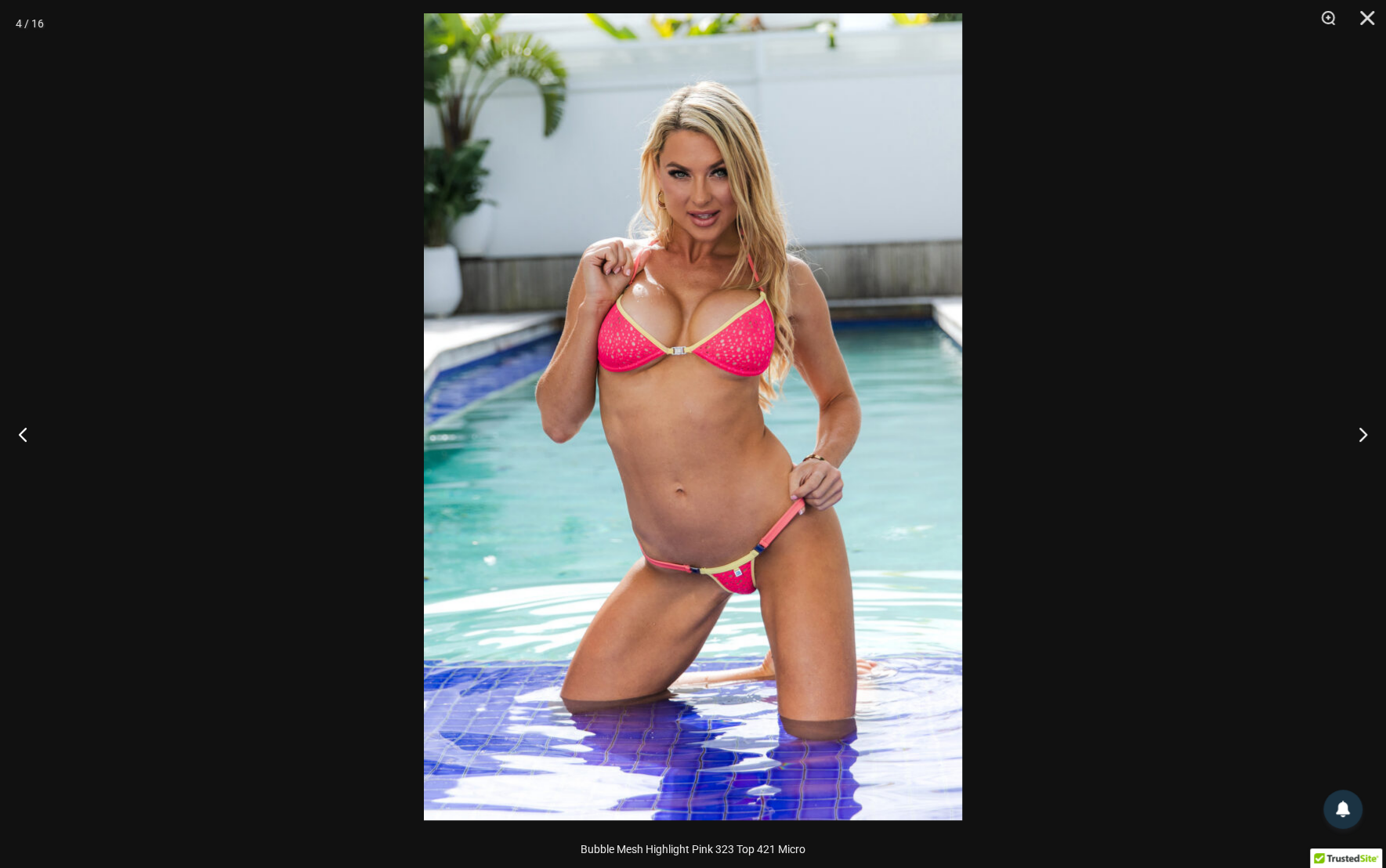
click at [1045, 513] on div at bounding box center [693, 434] width 1386 height 868
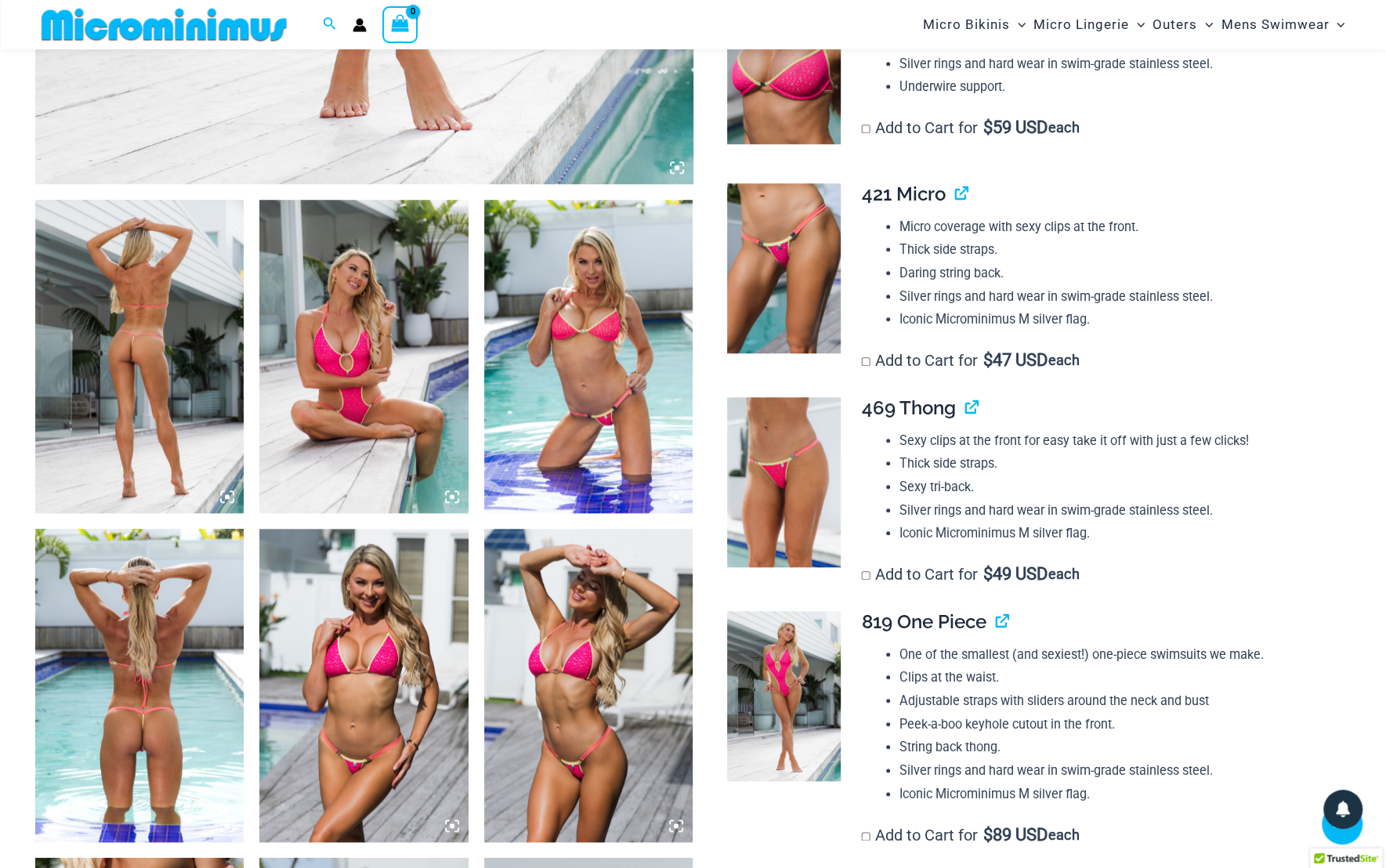
scroll to position [861, 0]
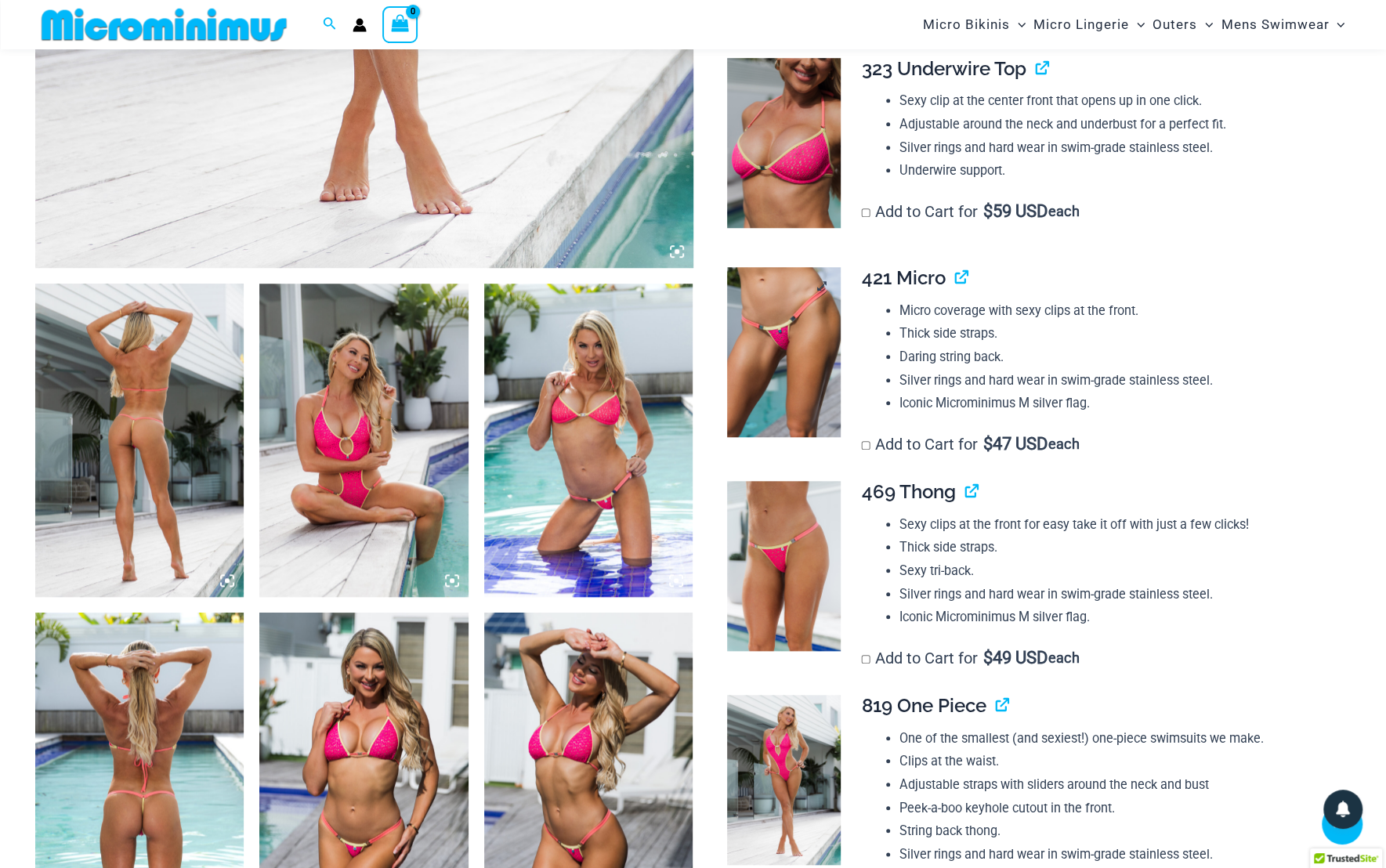
click at [761, 385] on img at bounding box center [784, 353] width 113 height 171
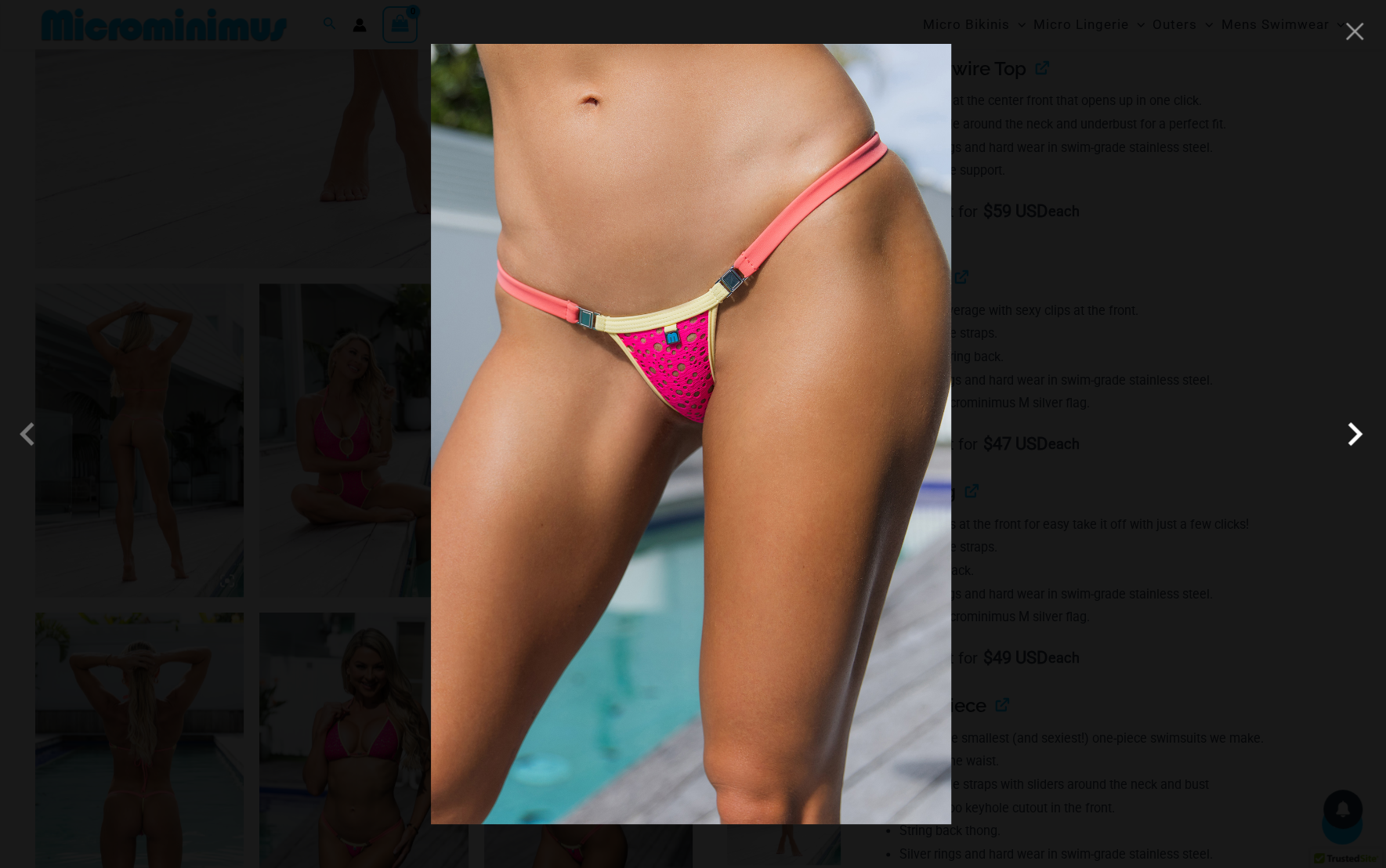
click at [1352, 432] on span at bounding box center [1354, 433] width 47 height 47
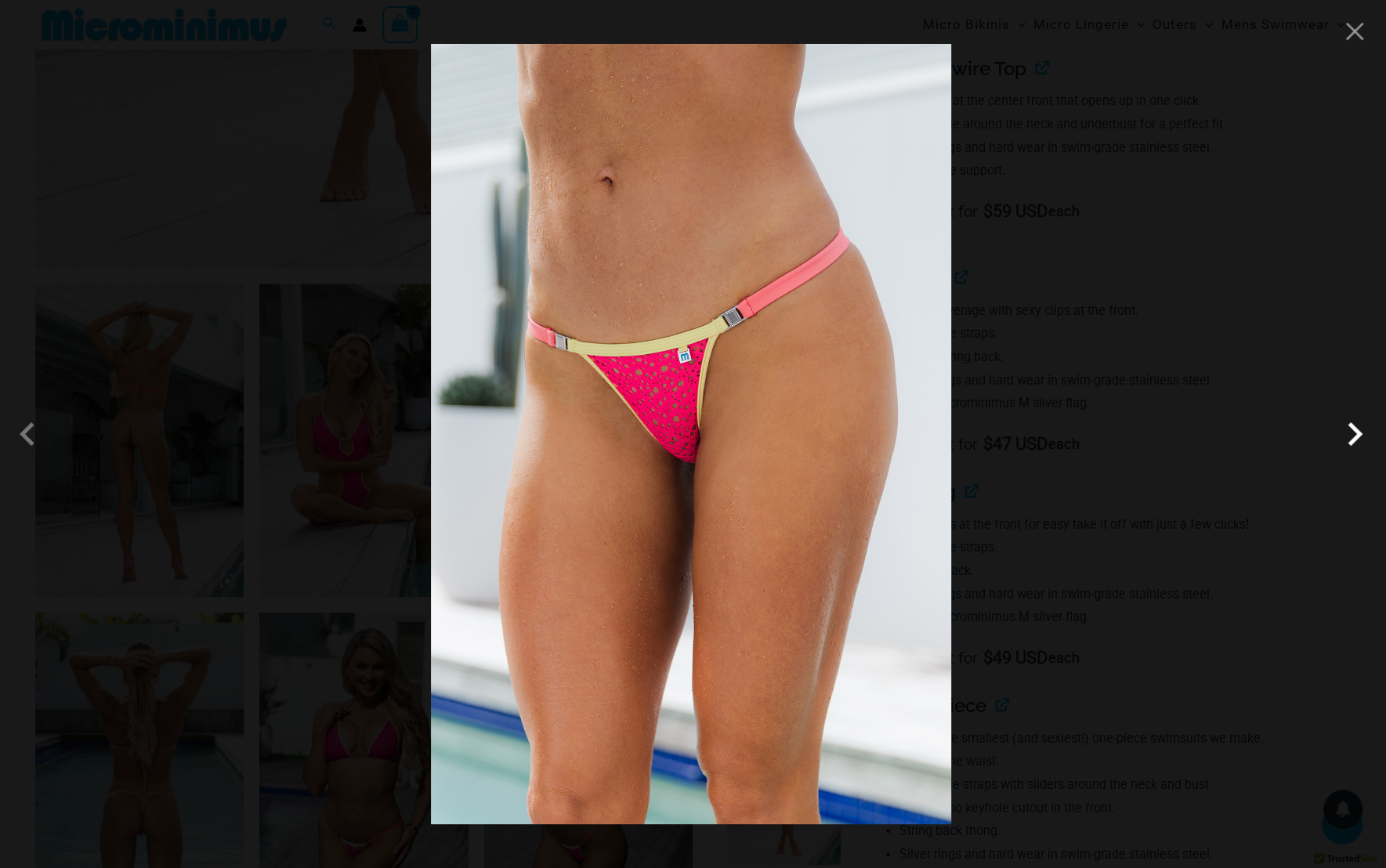
click at [1352, 432] on span at bounding box center [1354, 433] width 47 height 47
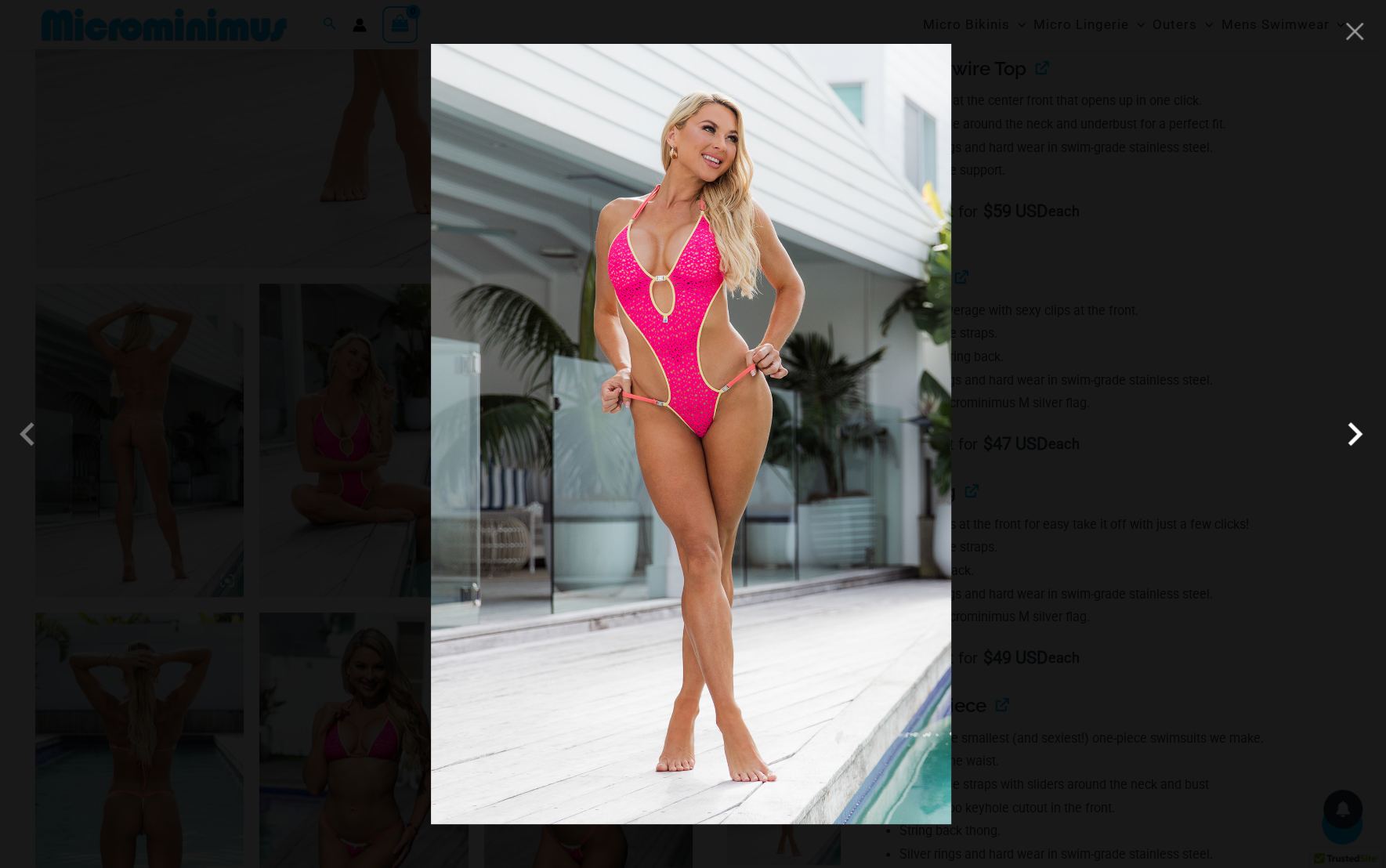
click at [1352, 432] on span at bounding box center [1354, 433] width 47 height 47
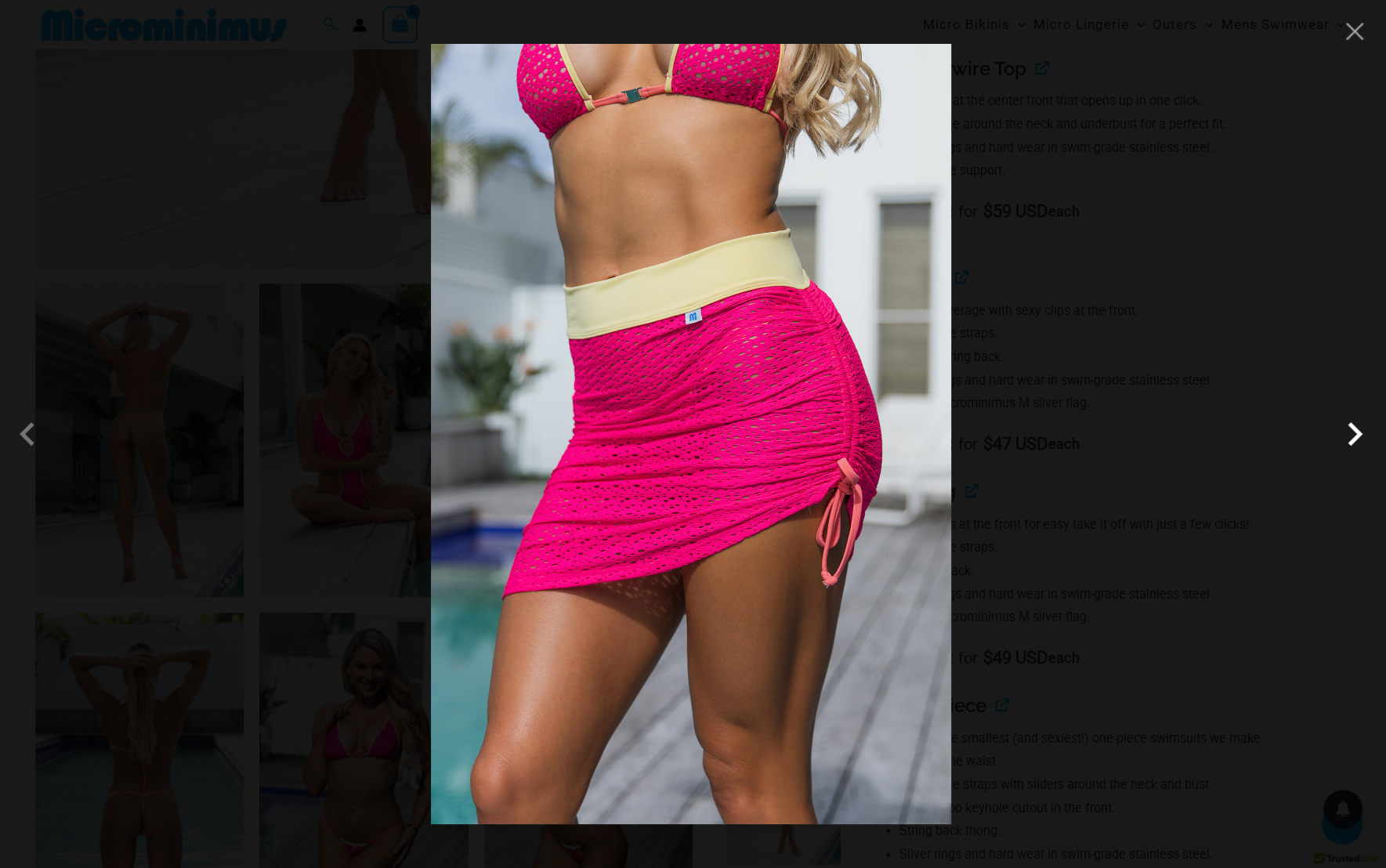
click at [1352, 432] on span at bounding box center [1354, 433] width 47 height 47
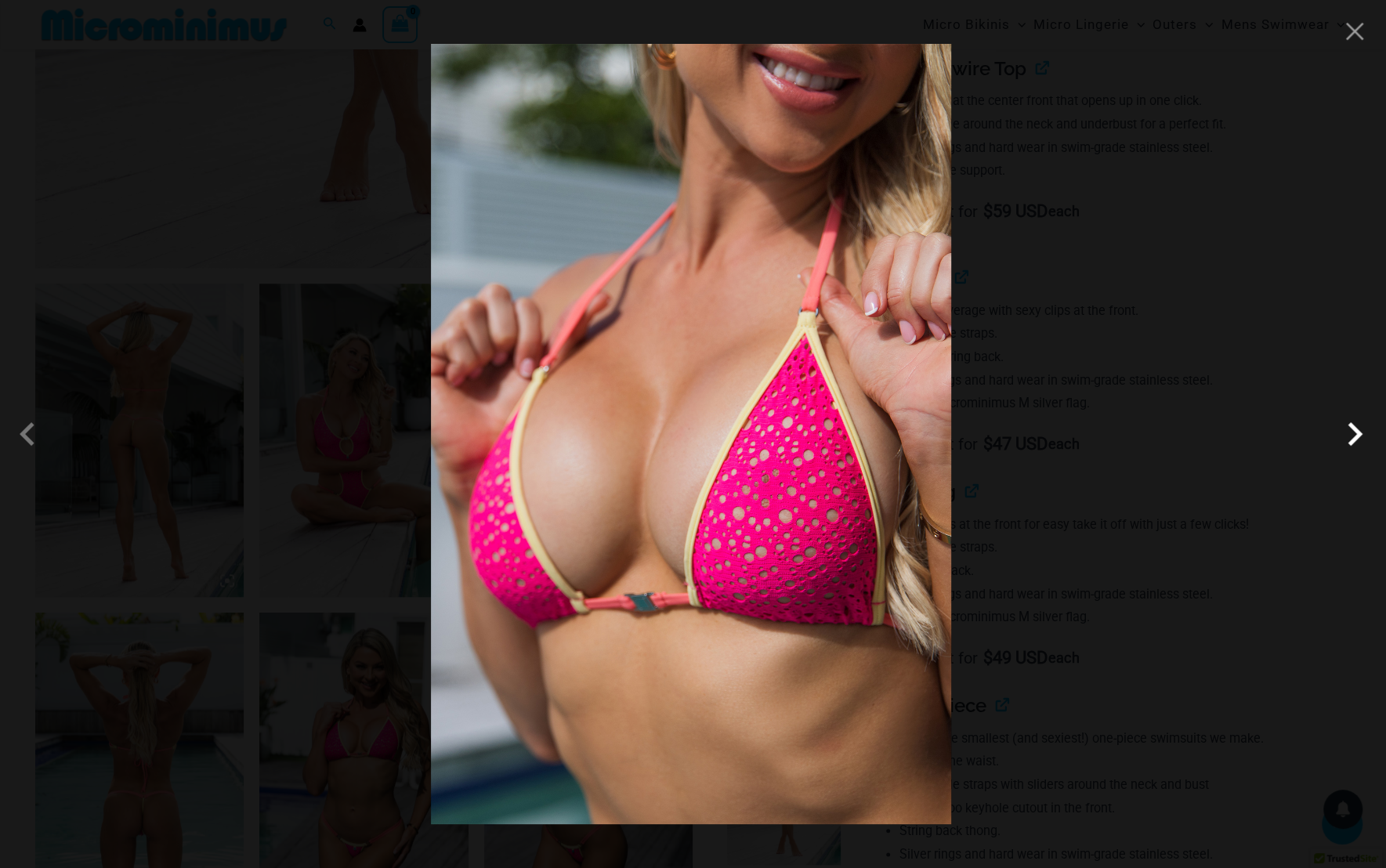
click at [1352, 432] on span at bounding box center [1354, 433] width 47 height 47
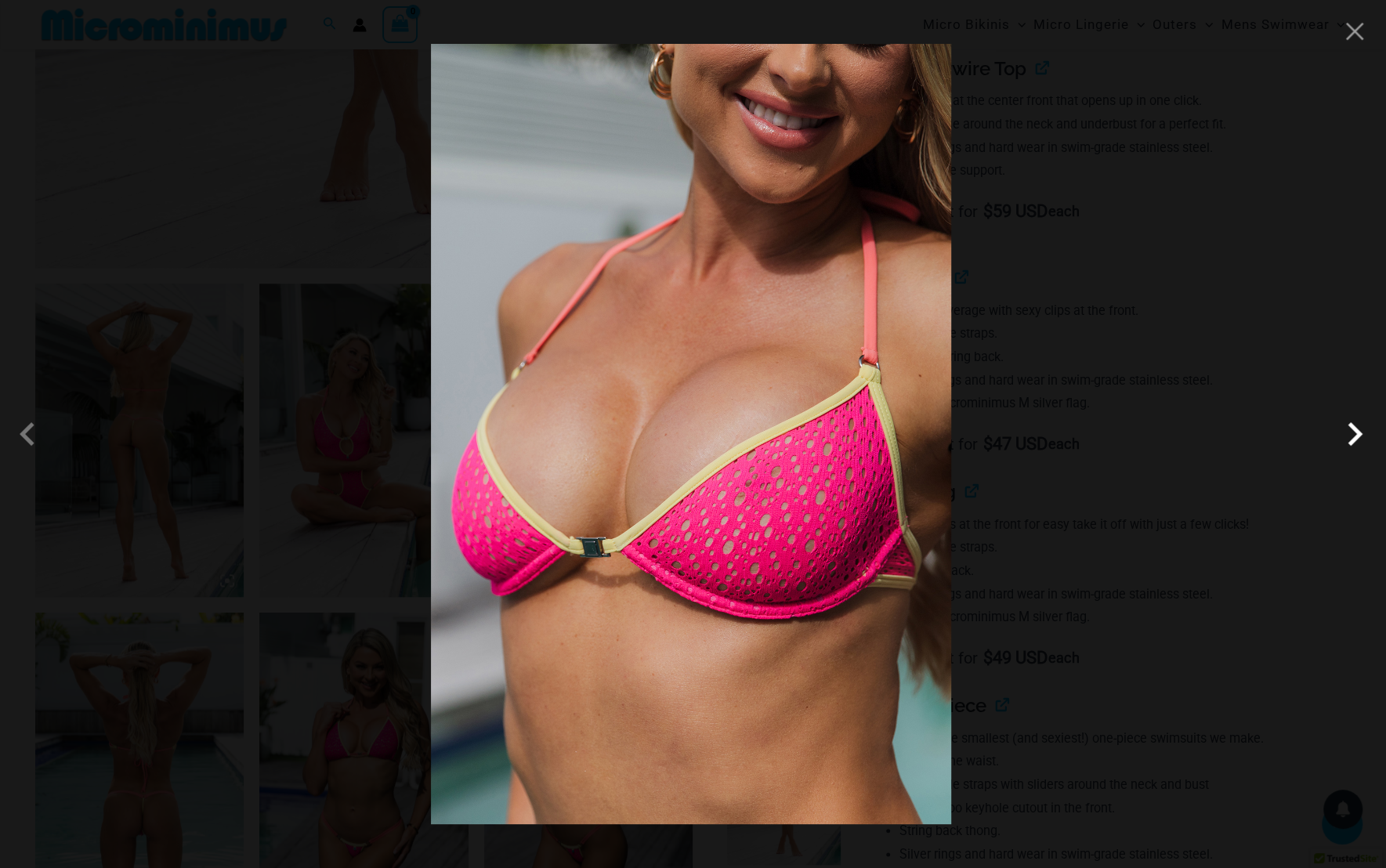
click at [1352, 432] on span at bounding box center [1354, 433] width 47 height 47
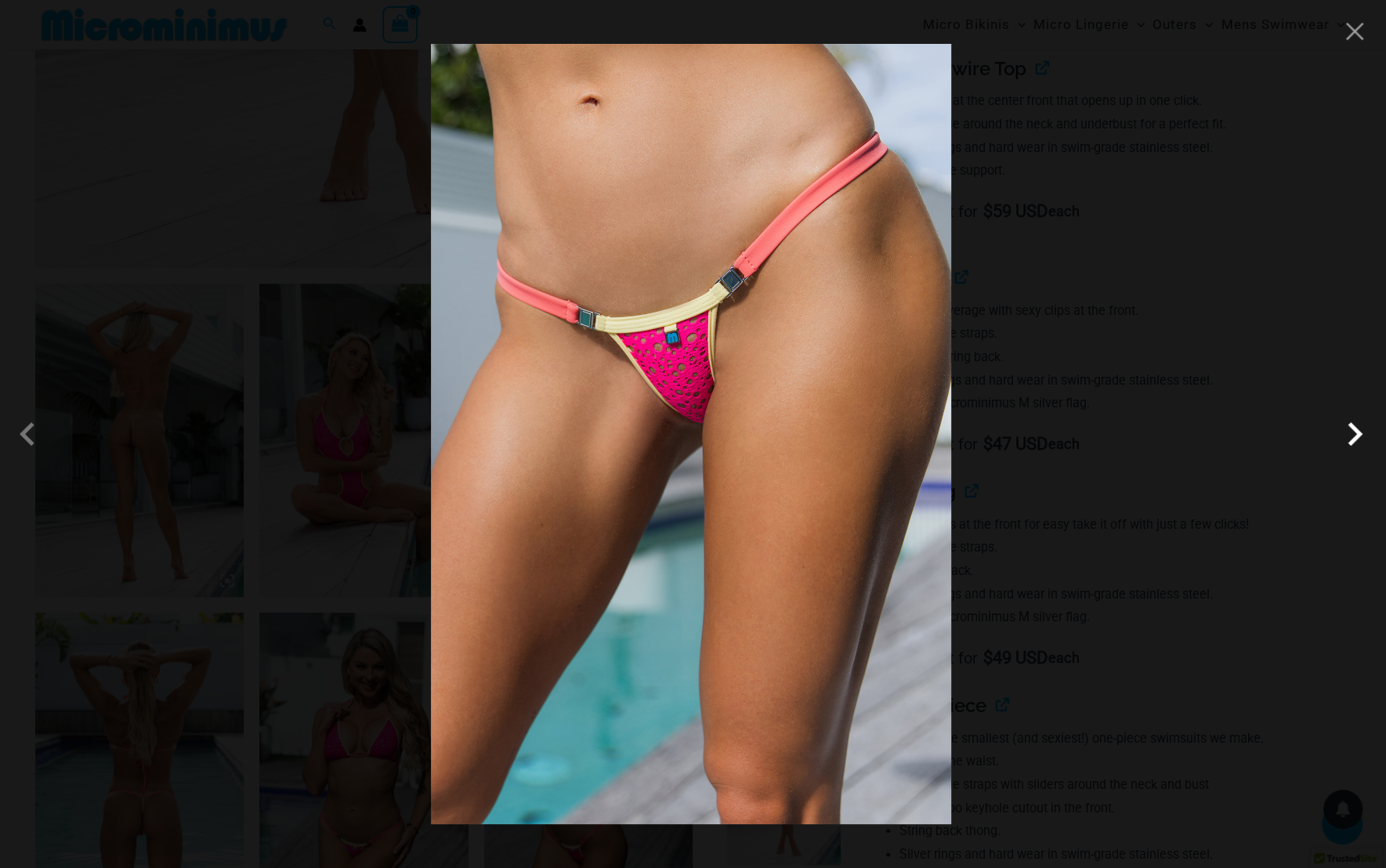
click at [1350, 442] on span at bounding box center [1354, 433] width 47 height 47
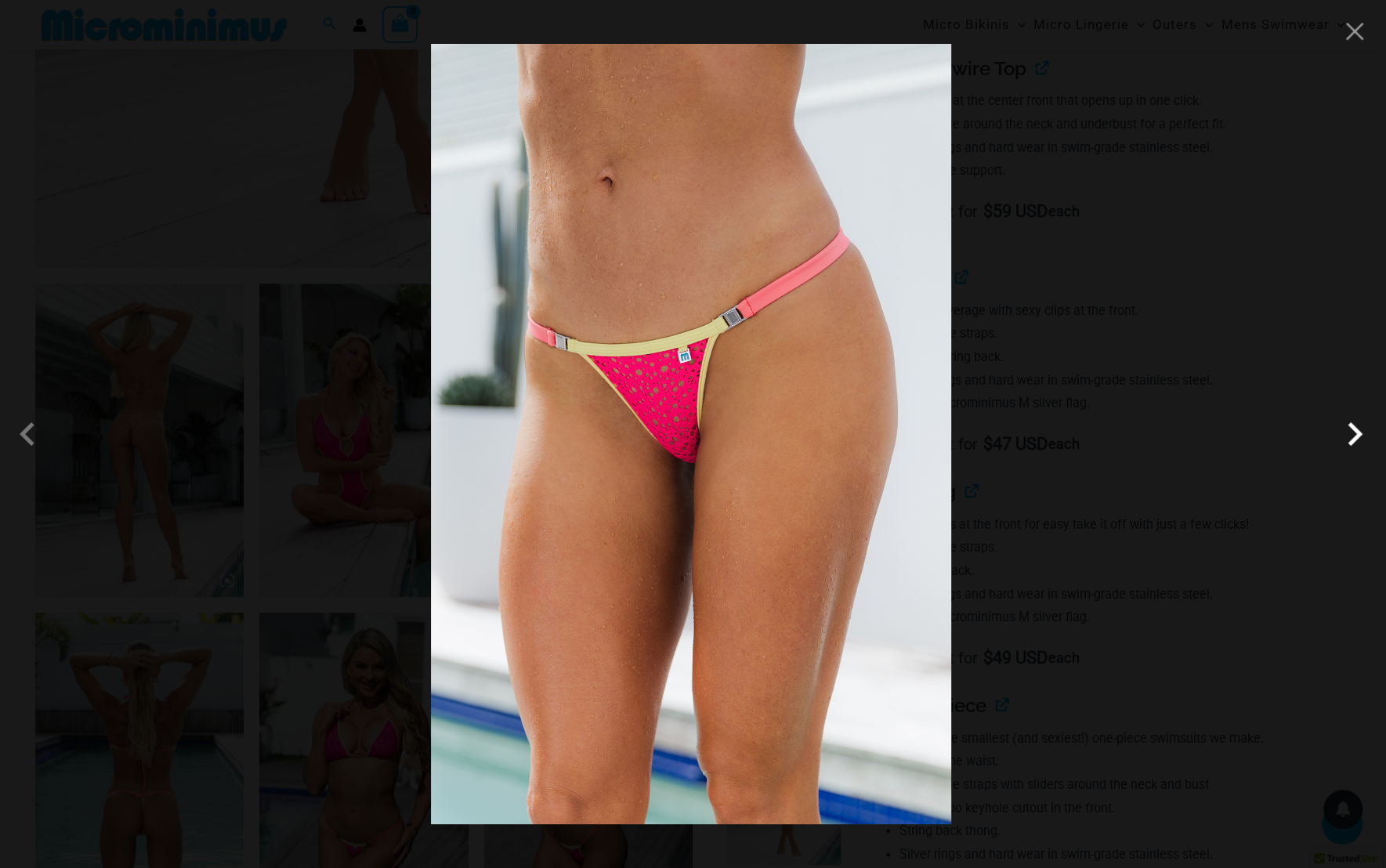
click at [1351, 442] on span at bounding box center [1354, 433] width 47 height 47
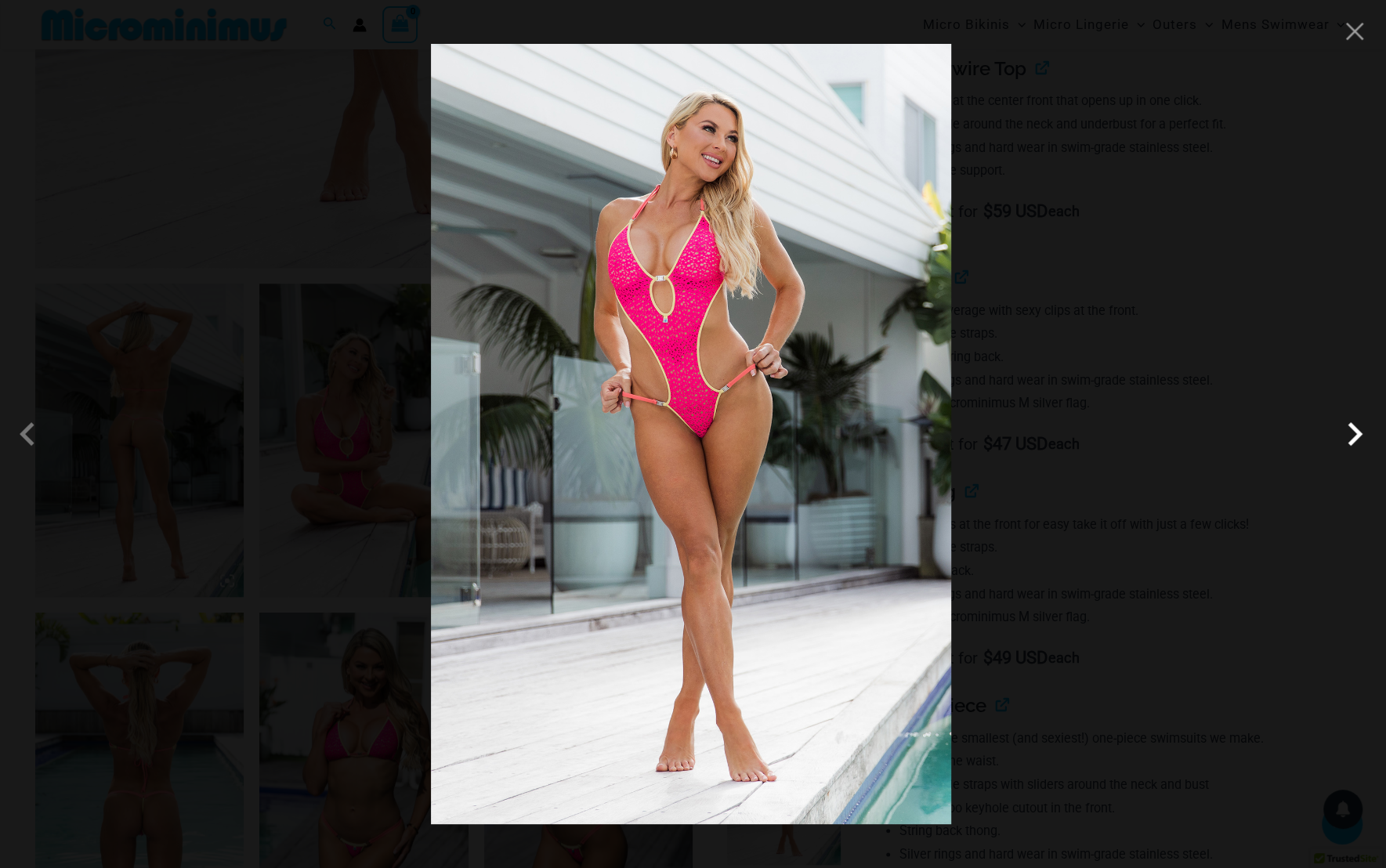
click at [1351, 442] on span at bounding box center [1354, 433] width 47 height 47
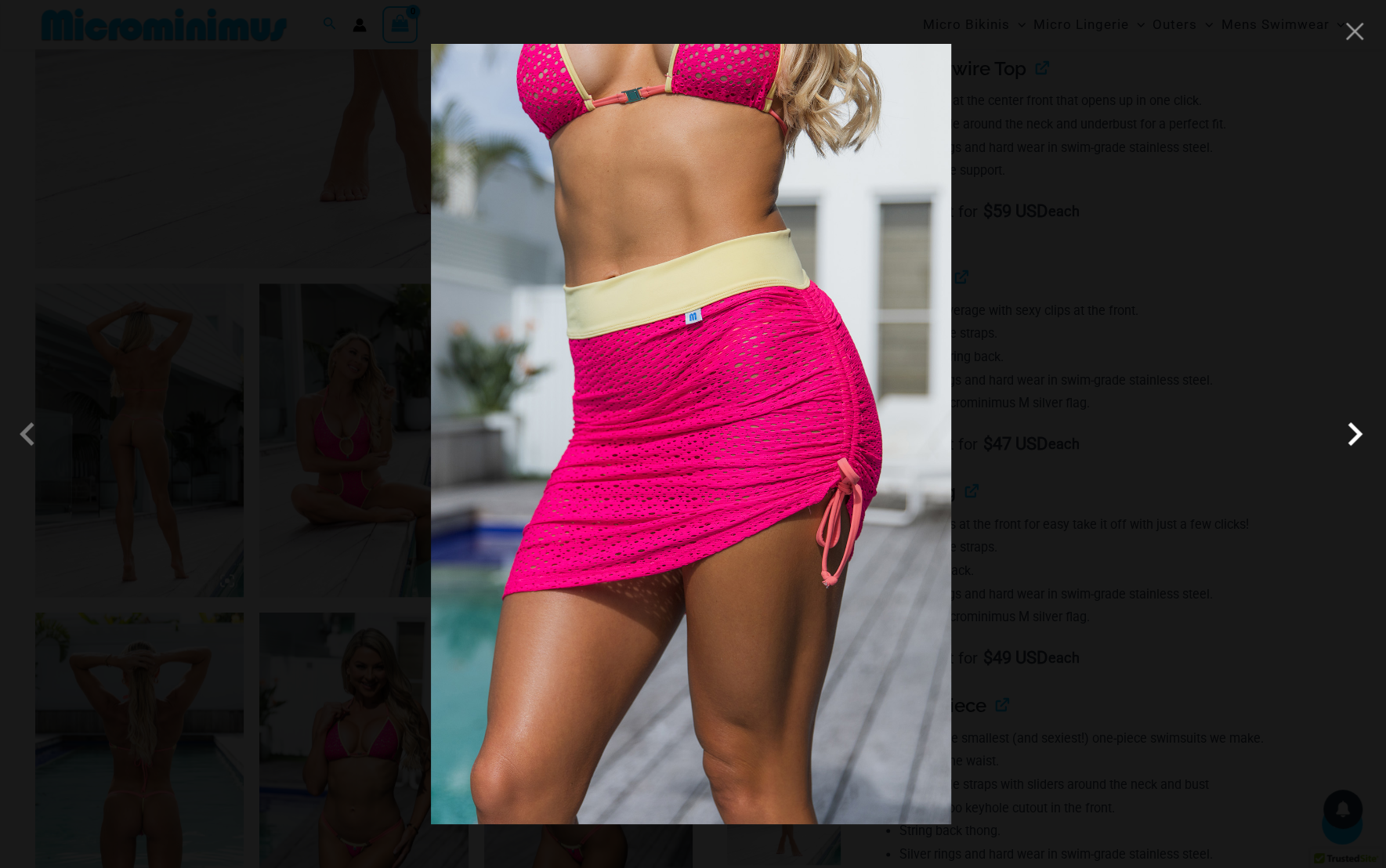
click at [1351, 442] on span at bounding box center [1354, 433] width 47 height 47
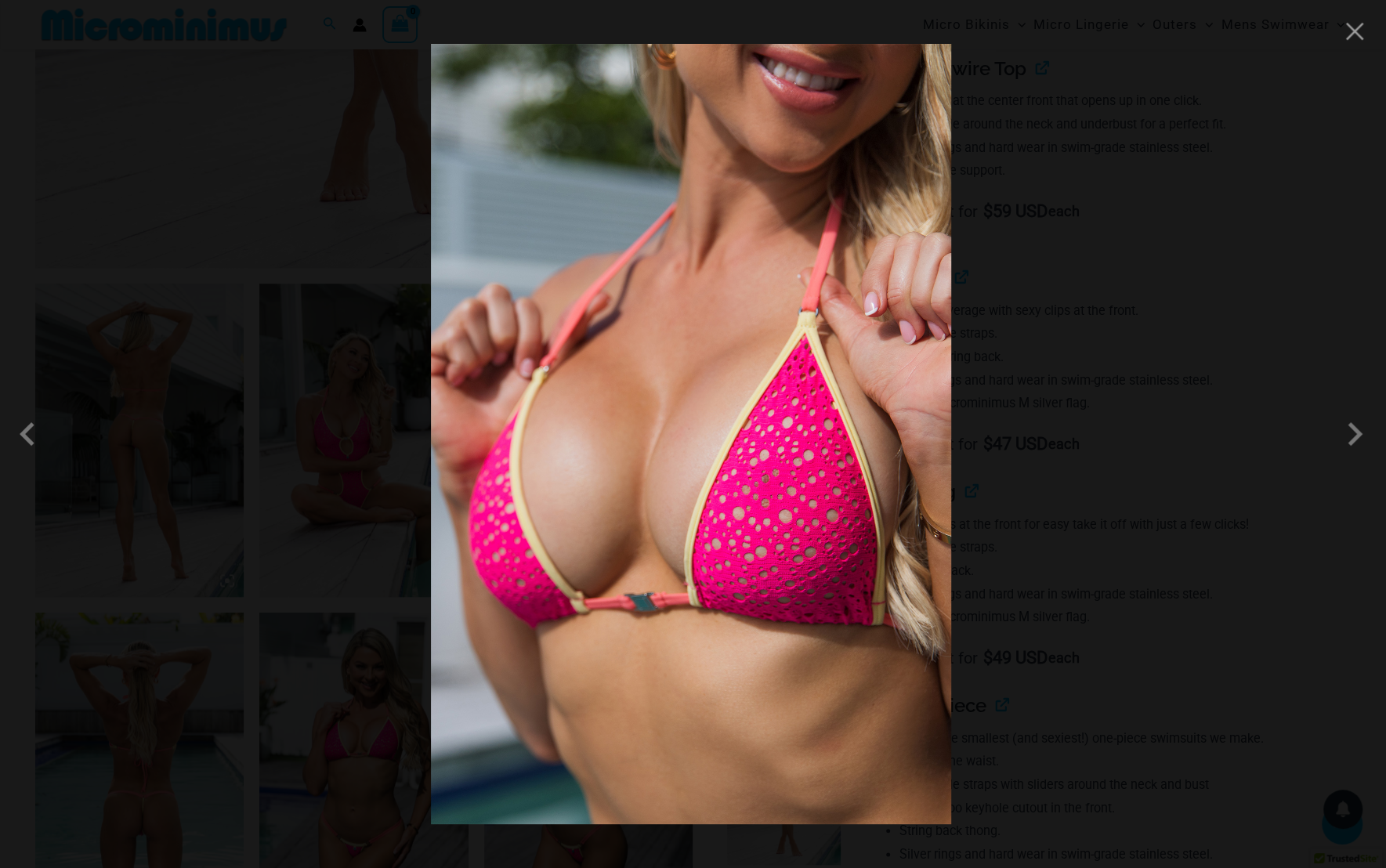
click at [1197, 573] on div at bounding box center [693, 434] width 1386 height 868
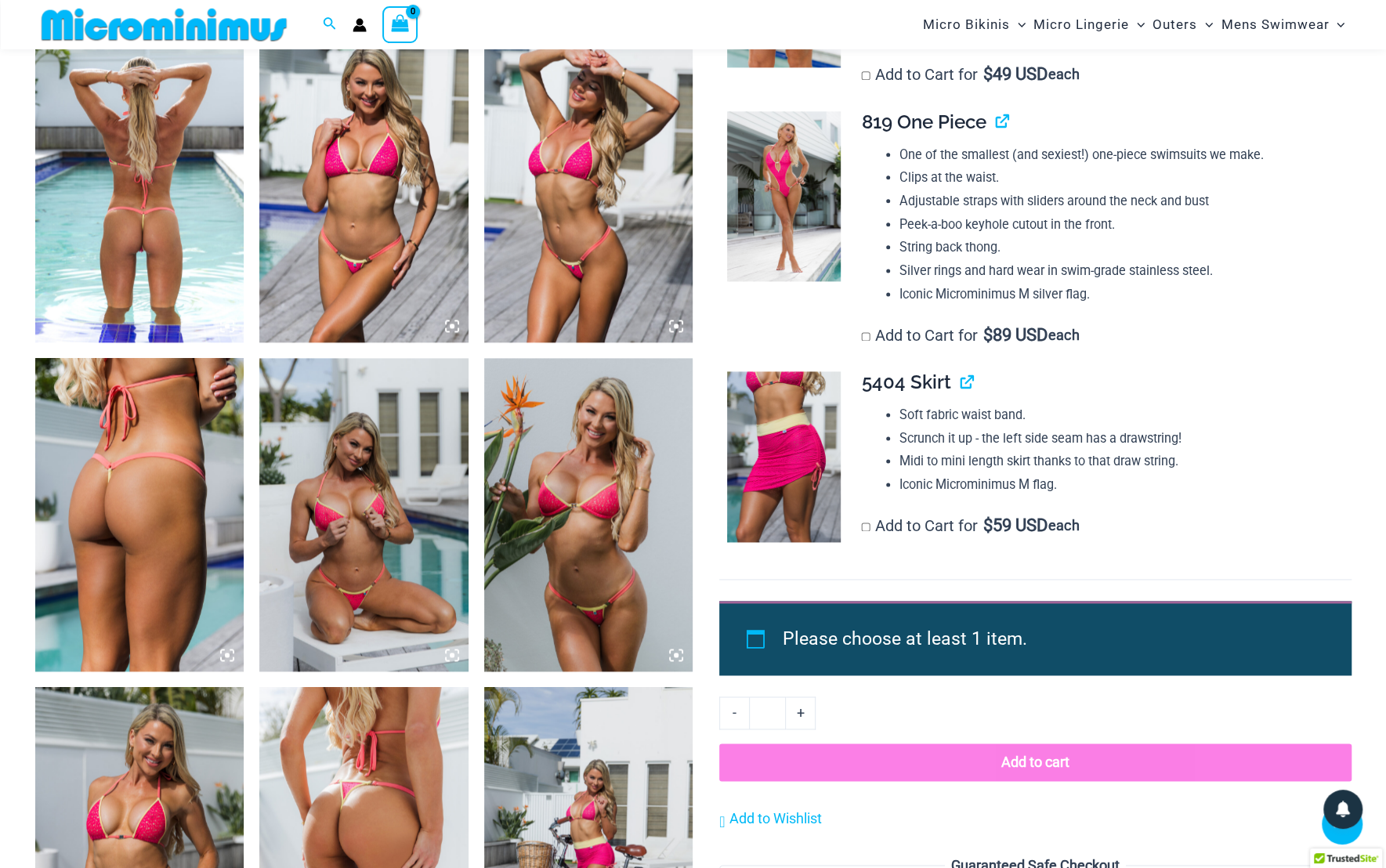
scroll to position [1508, 0]
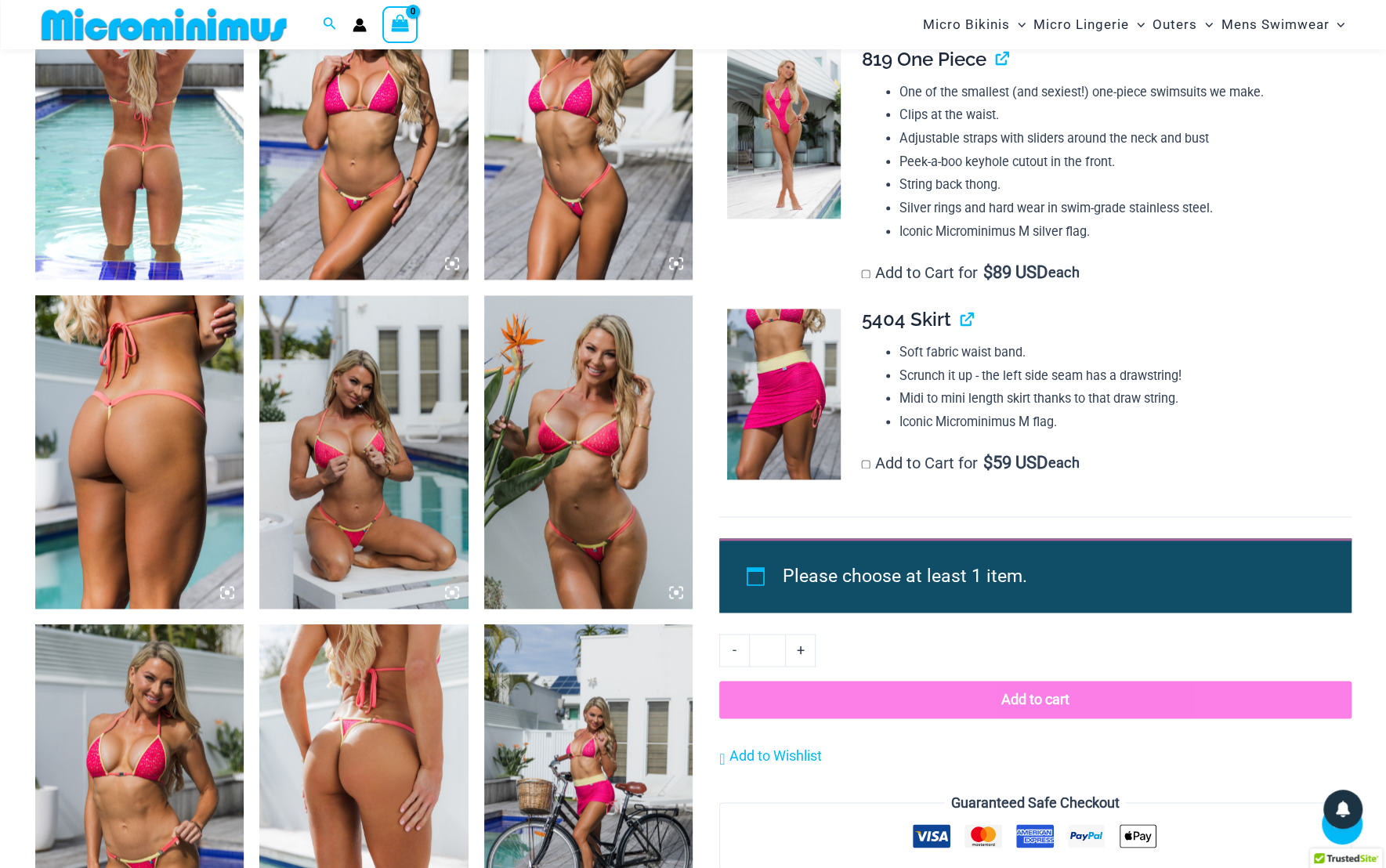
click at [338, 752] on img at bounding box center [364, 781] width 209 height 313
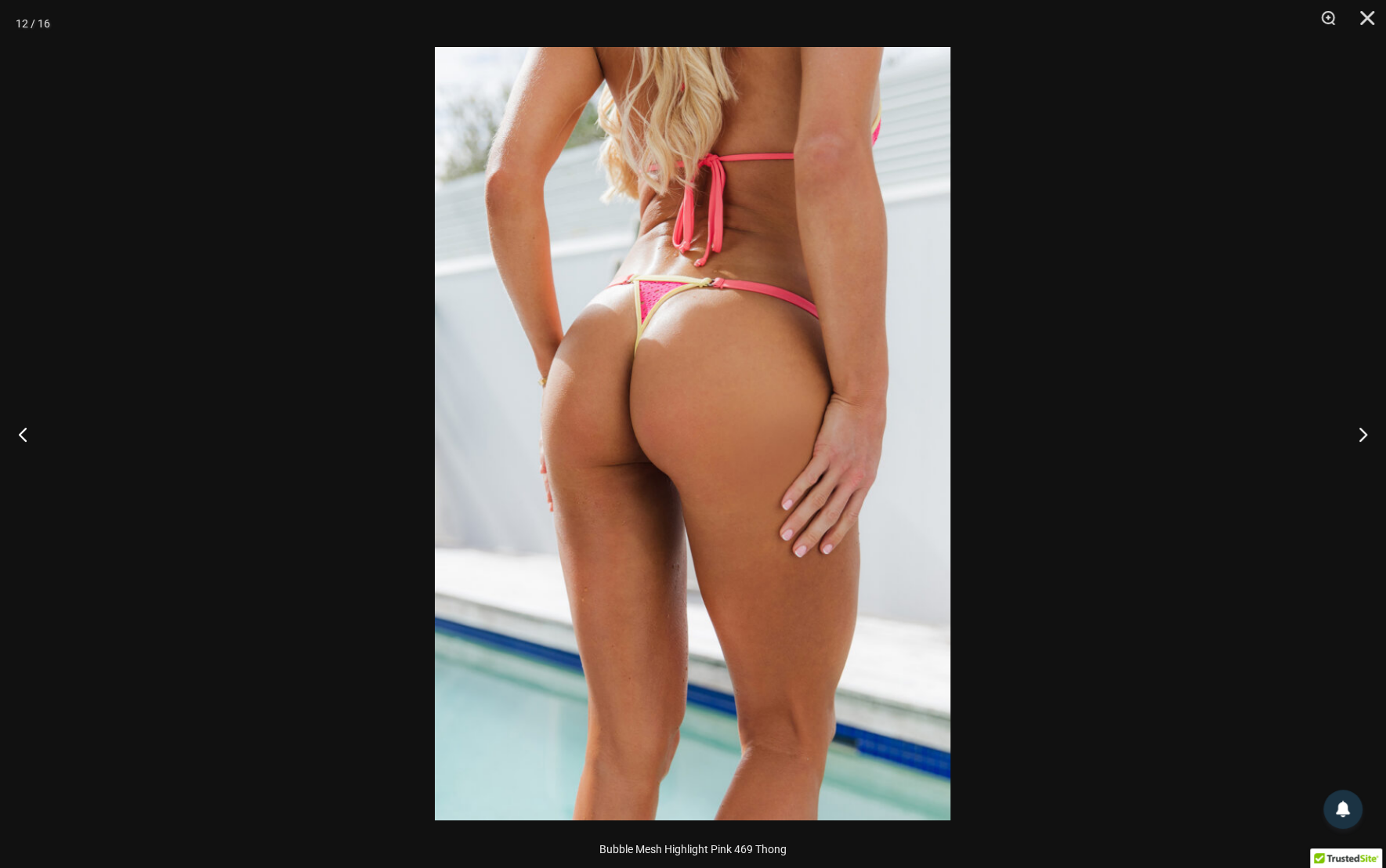
click at [1174, 589] on div at bounding box center [693, 434] width 1386 height 868
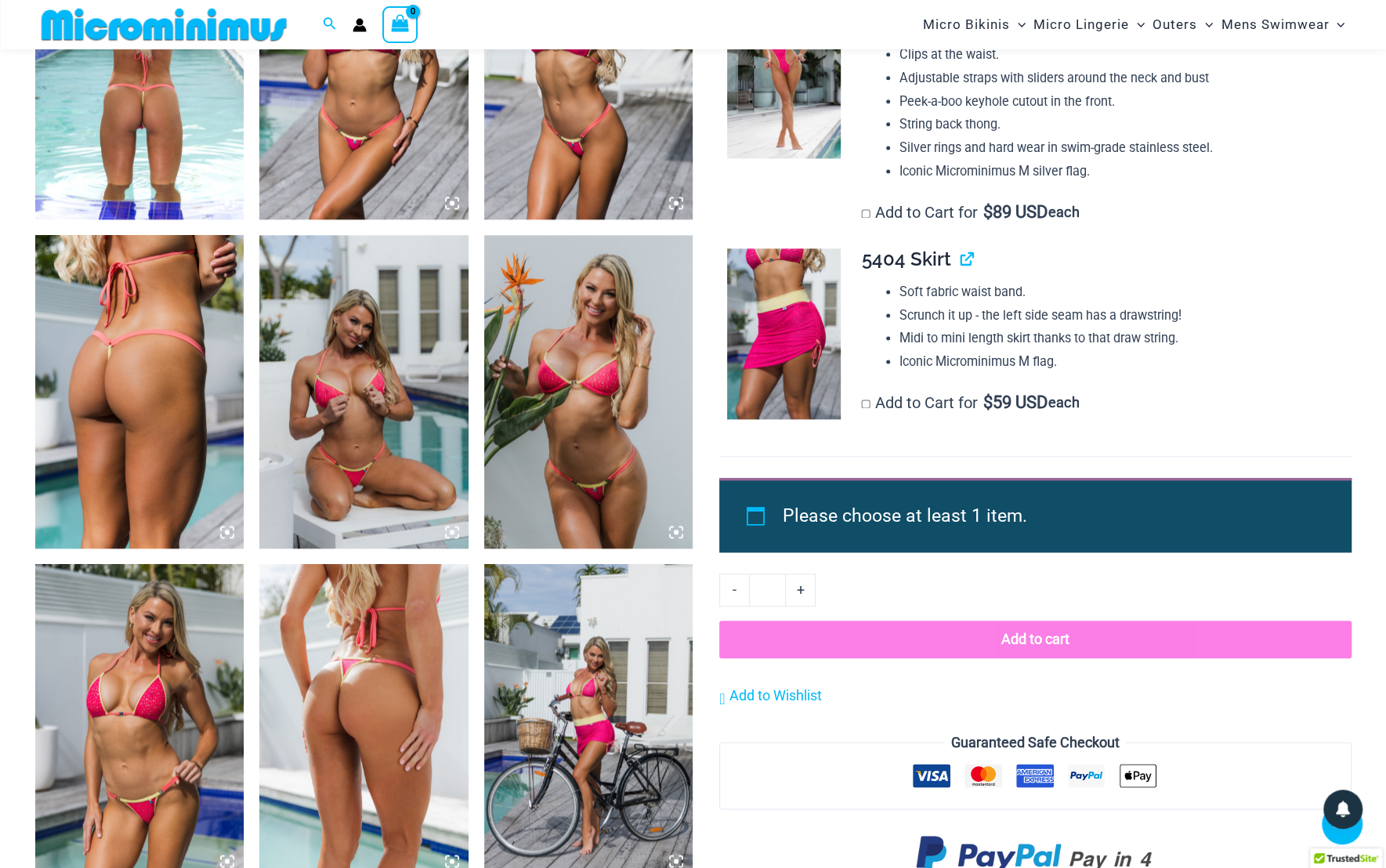
scroll to position [1711, 0]
